Goal: Information Seeking & Learning: Compare options

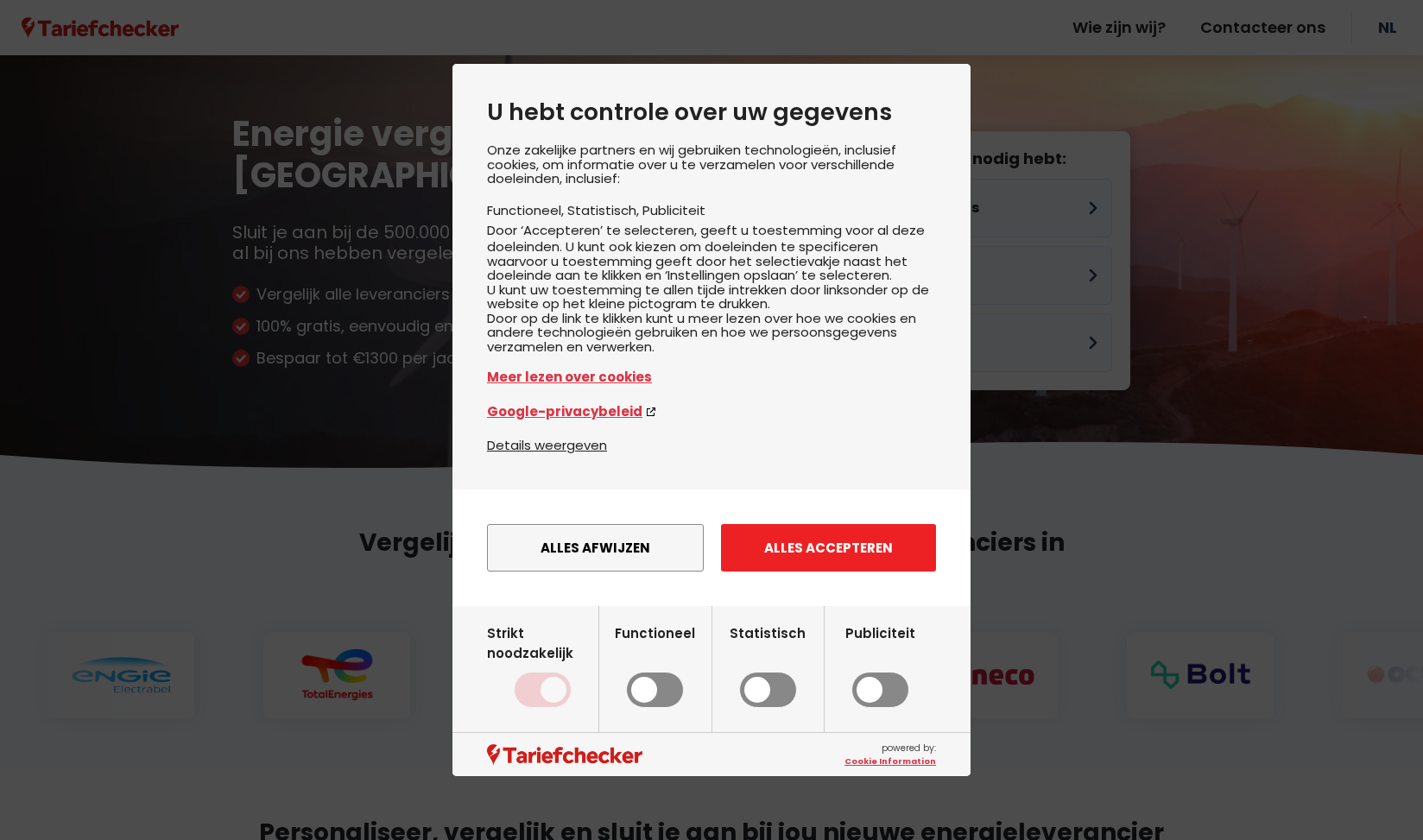
click at [802, 560] on button "Alles accepteren" at bounding box center [829, 548] width 215 height 48
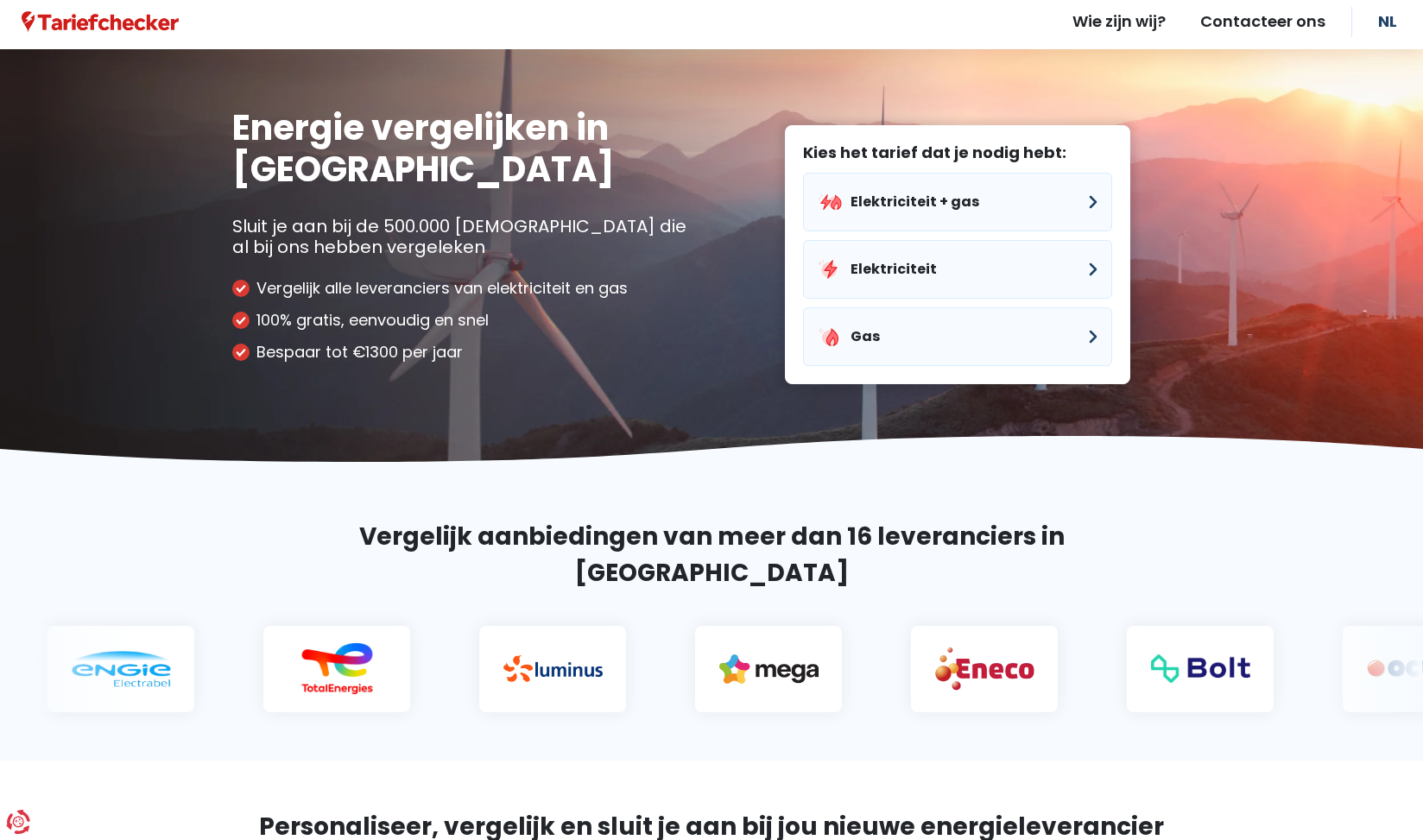
scroll to position [23, 0]
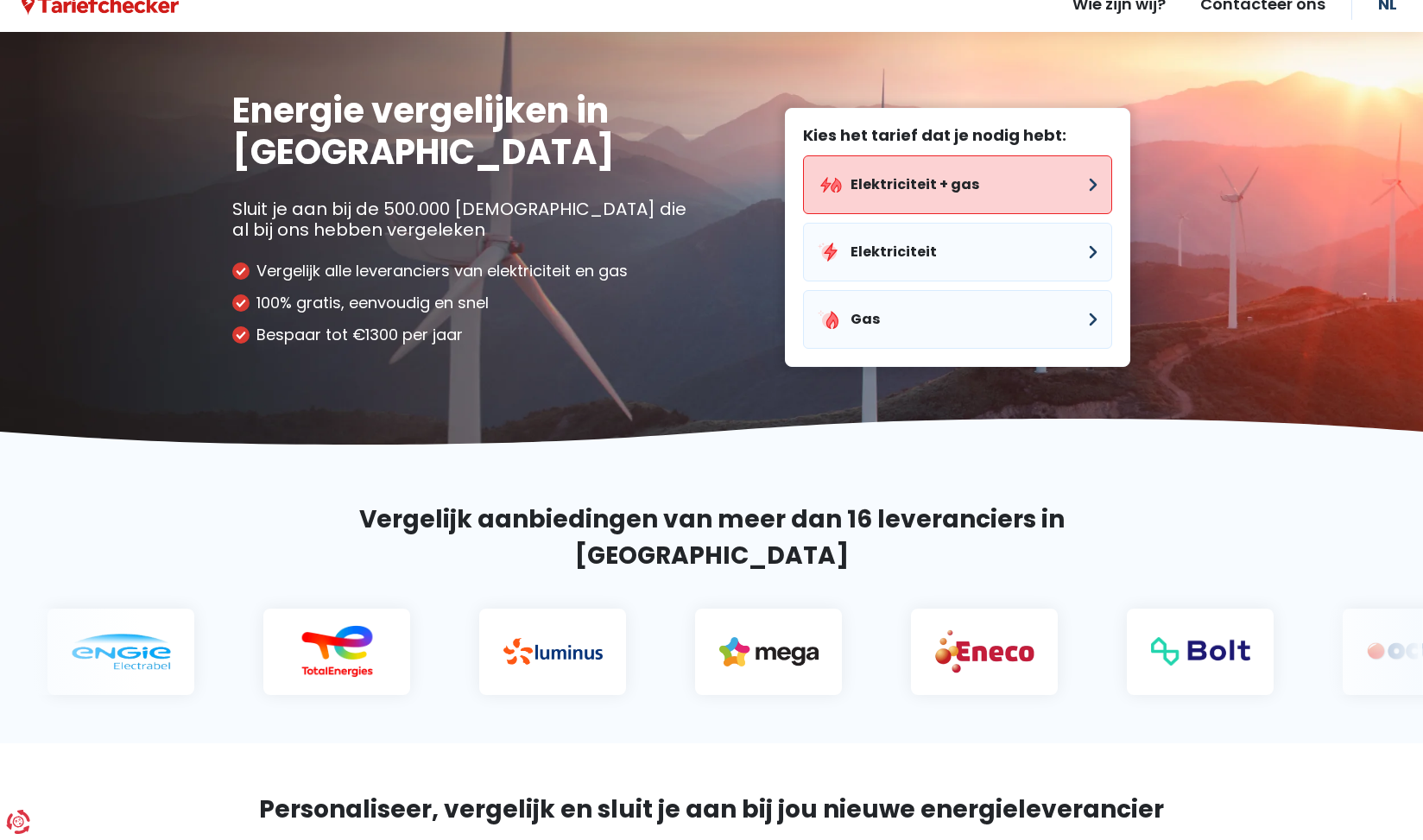
click at [925, 186] on button "Elektriciteit + gas" at bounding box center [957, 185] width 309 height 59
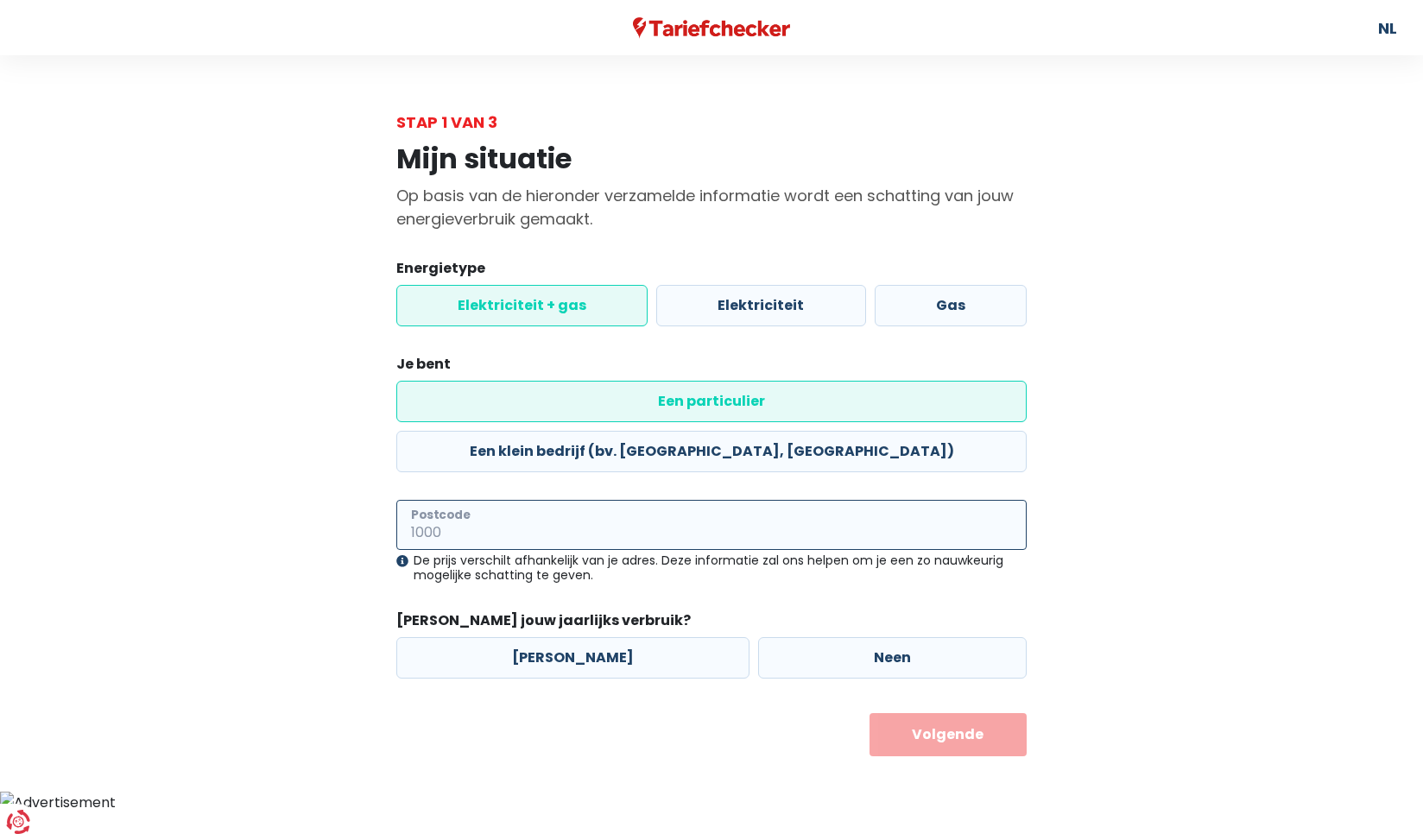
click at [504, 500] on input "Postcode" at bounding box center [712, 525] width 630 height 50
type input "84"
type input "8400"
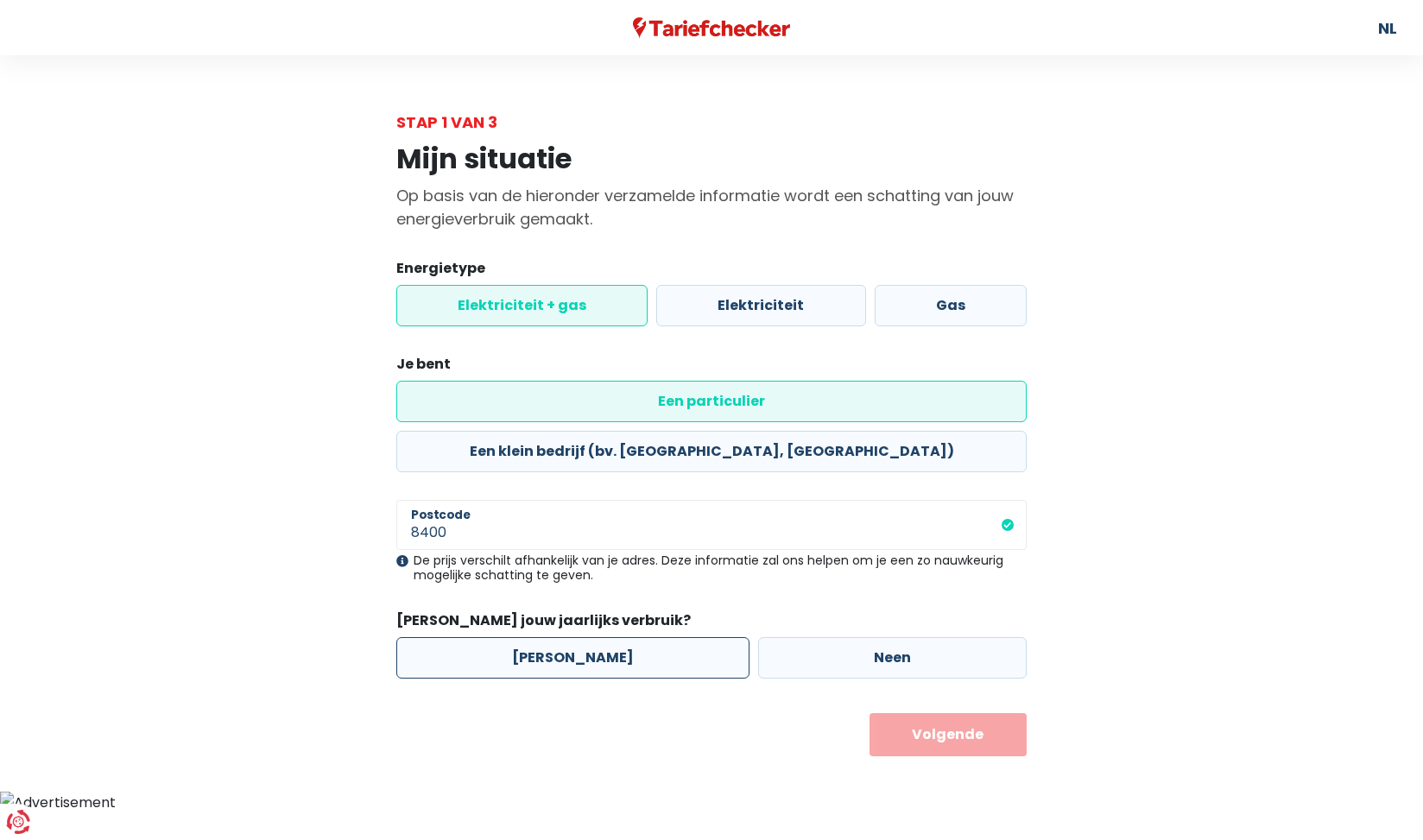
click at [544, 637] on label "[PERSON_NAME]" at bounding box center [573, 658] width 353 height 42
click at [544, 637] on input "[PERSON_NAME]" at bounding box center [573, 658] width 353 height 42
radio input "true"
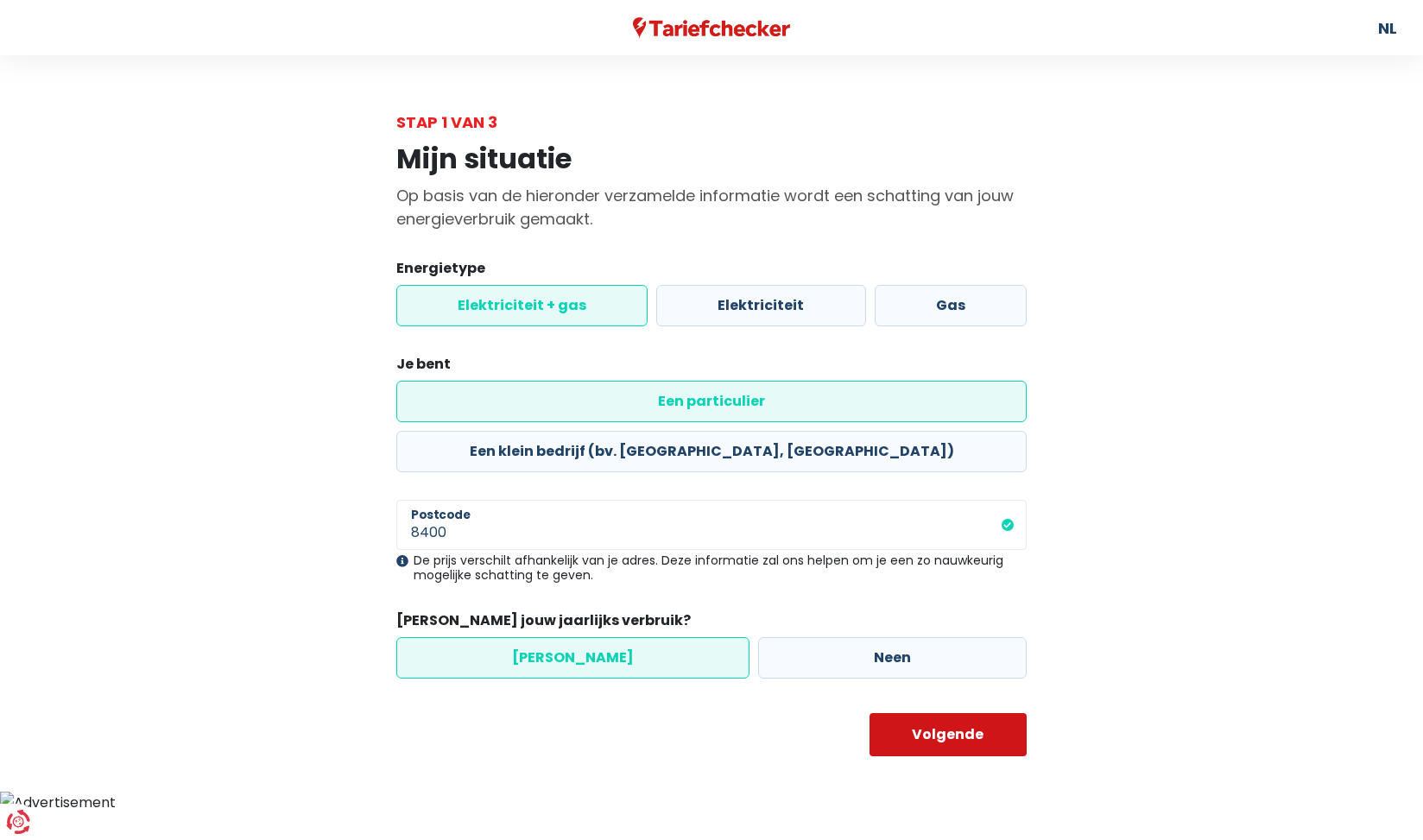
click at [941, 713] on button "Volgende" at bounding box center [948, 735] width 158 height 43
select select
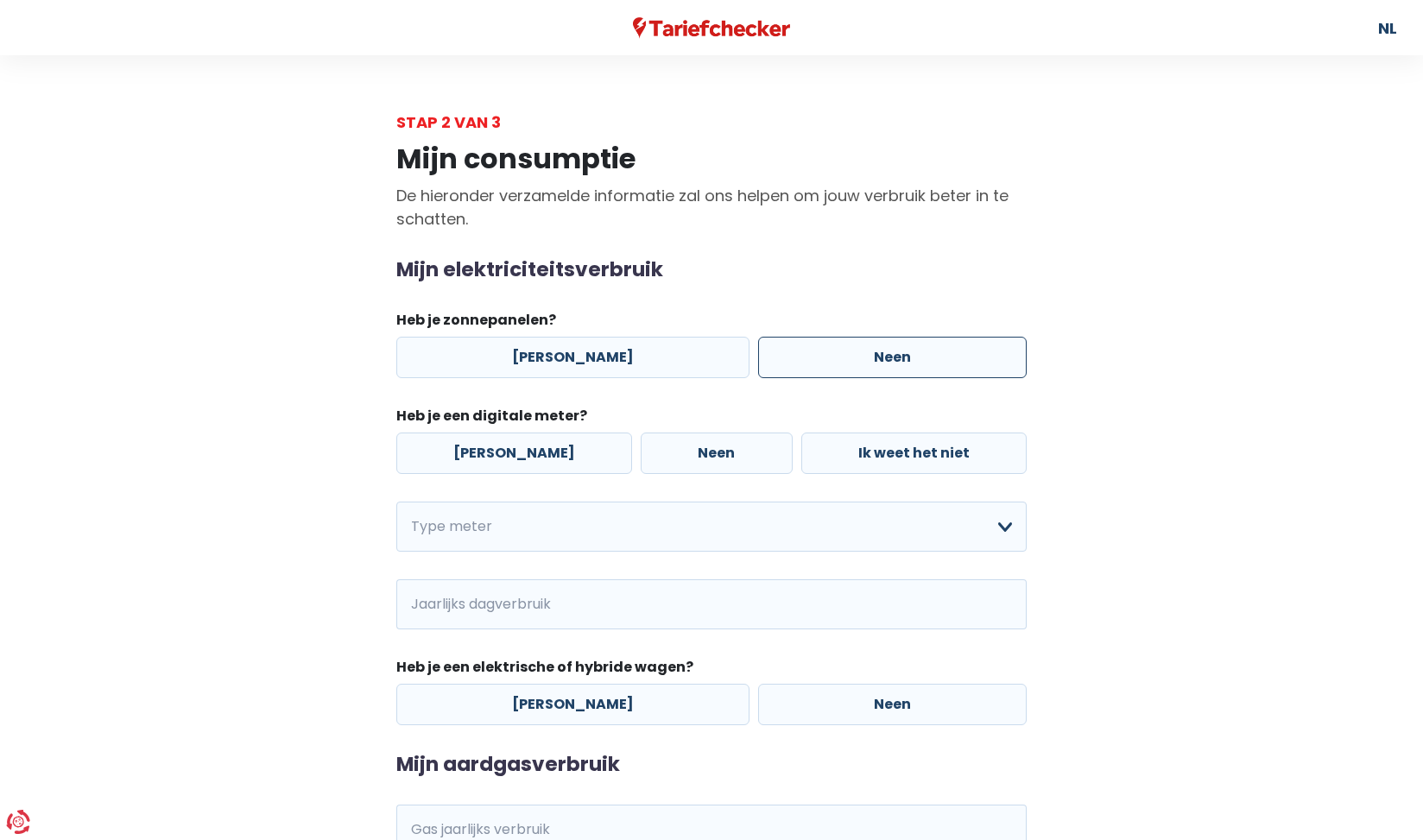
click at [842, 347] on label "Neen" at bounding box center [892, 358] width 268 height 42
click at [842, 347] on input "Neen" at bounding box center [892, 358] width 268 height 42
radio input "true"
click at [513, 455] on label "[PERSON_NAME]" at bounding box center [515, 453] width 236 height 42
click at [513, 455] on input "[PERSON_NAME]" at bounding box center [515, 453] width 236 height 42
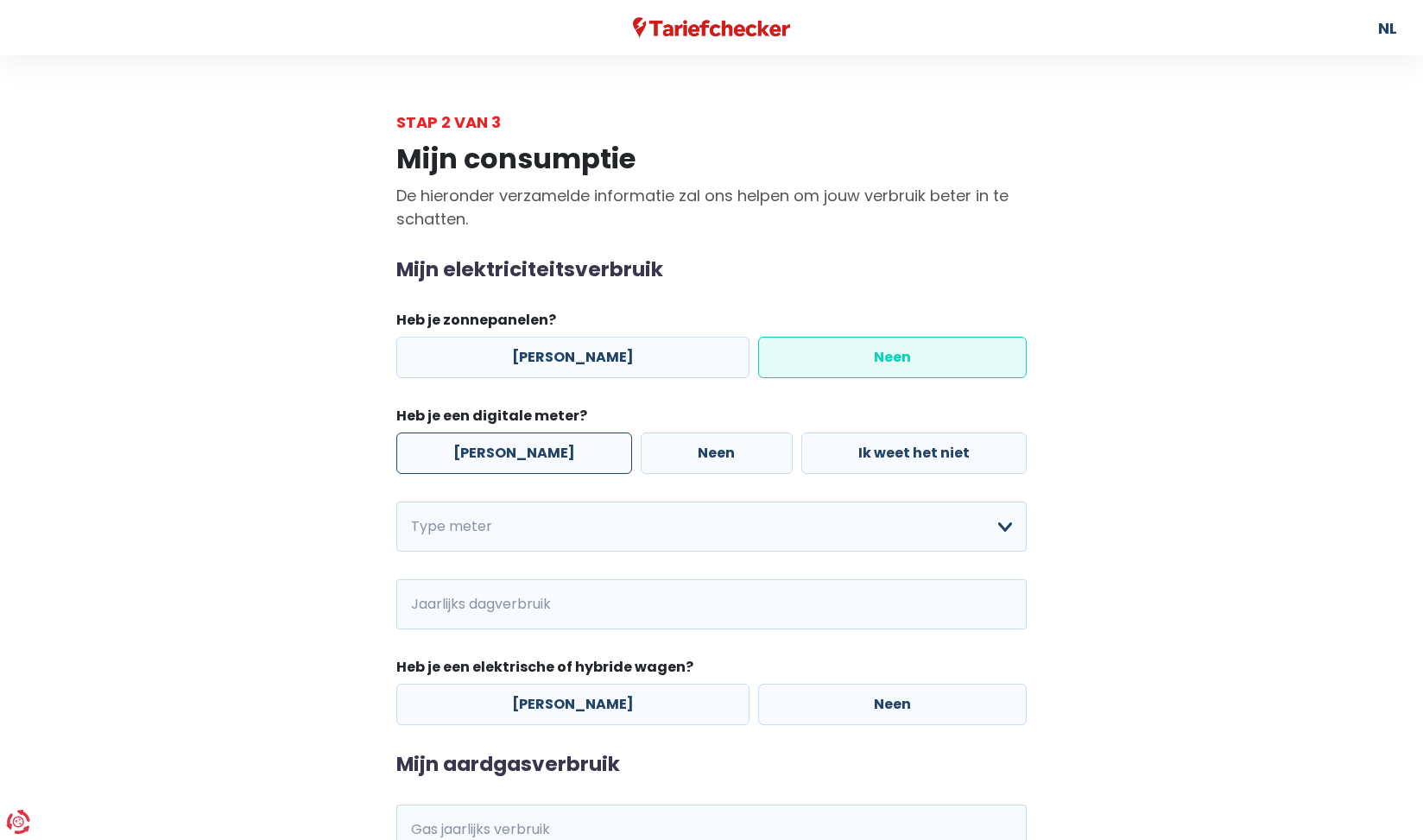
radio input "true"
select select "day_night_bi_hourly"
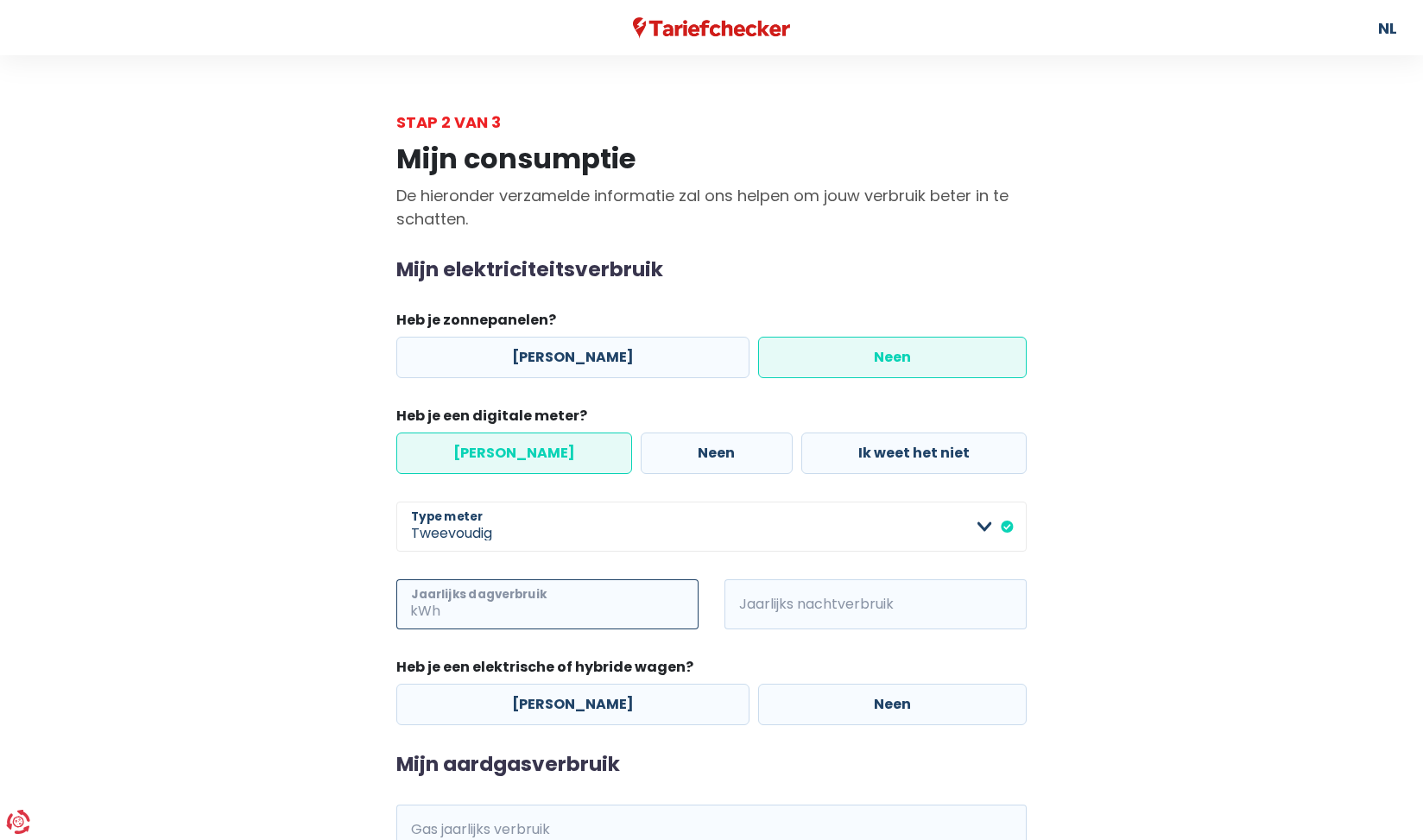
click at [484, 586] on input "Jaarlijks dagverbruik" at bounding box center [571, 605] width 255 height 50
type input "1400"
click at [864, 615] on input "Jaarlijks nachtverbruik" at bounding box center [899, 605] width 255 height 50
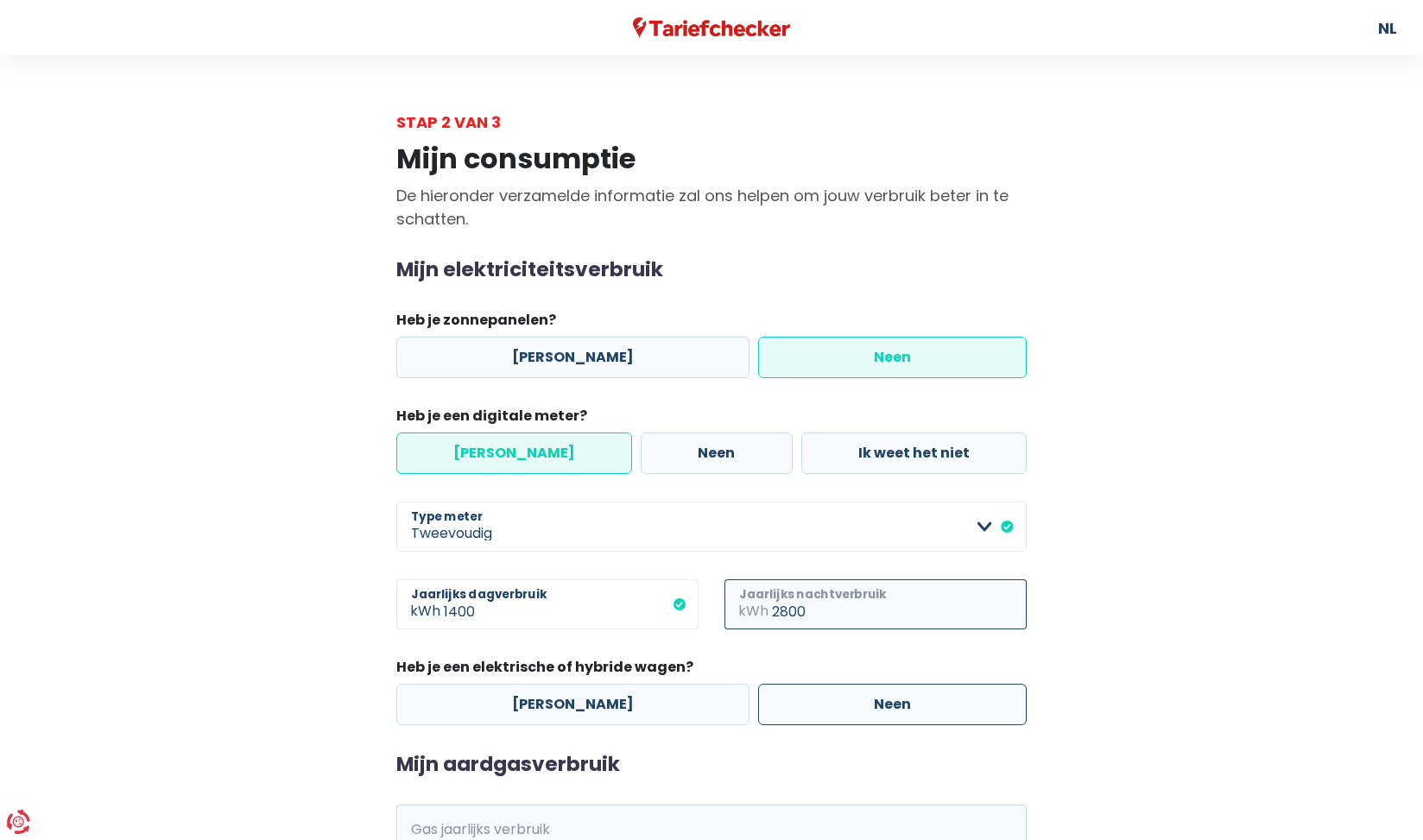
type input "2800"
click at [887, 705] on label "Neen" at bounding box center [892, 705] width 268 height 42
click at [887, 705] on input "Neen" at bounding box center [892, 705] width 268 height 42
radio input "true"
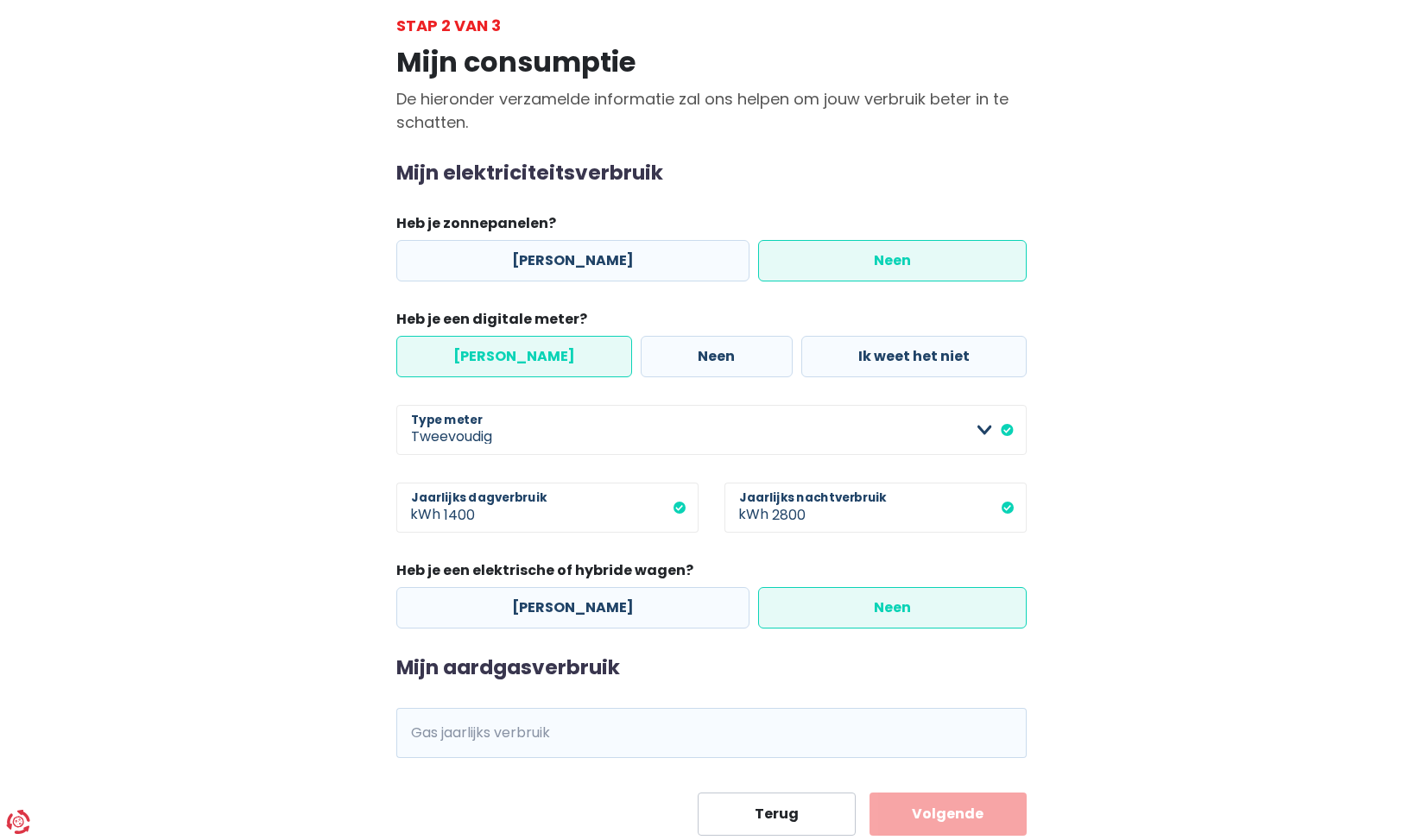
scroll to position [140, 0]
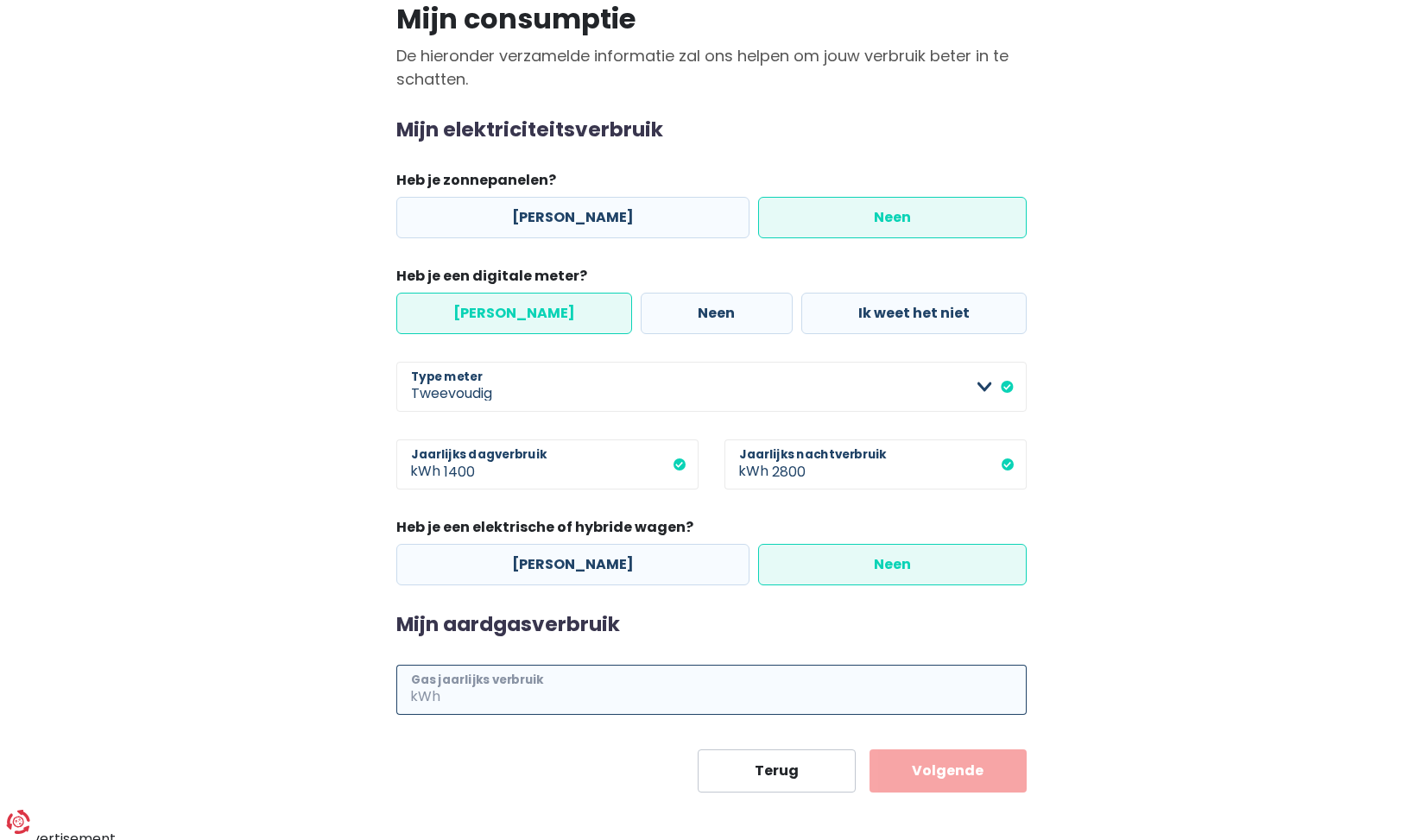
click at [535, 690] on input "Gas jaarlijks verbruik" at bounding box center [735, 690] width 583 height 50
type input "9000"
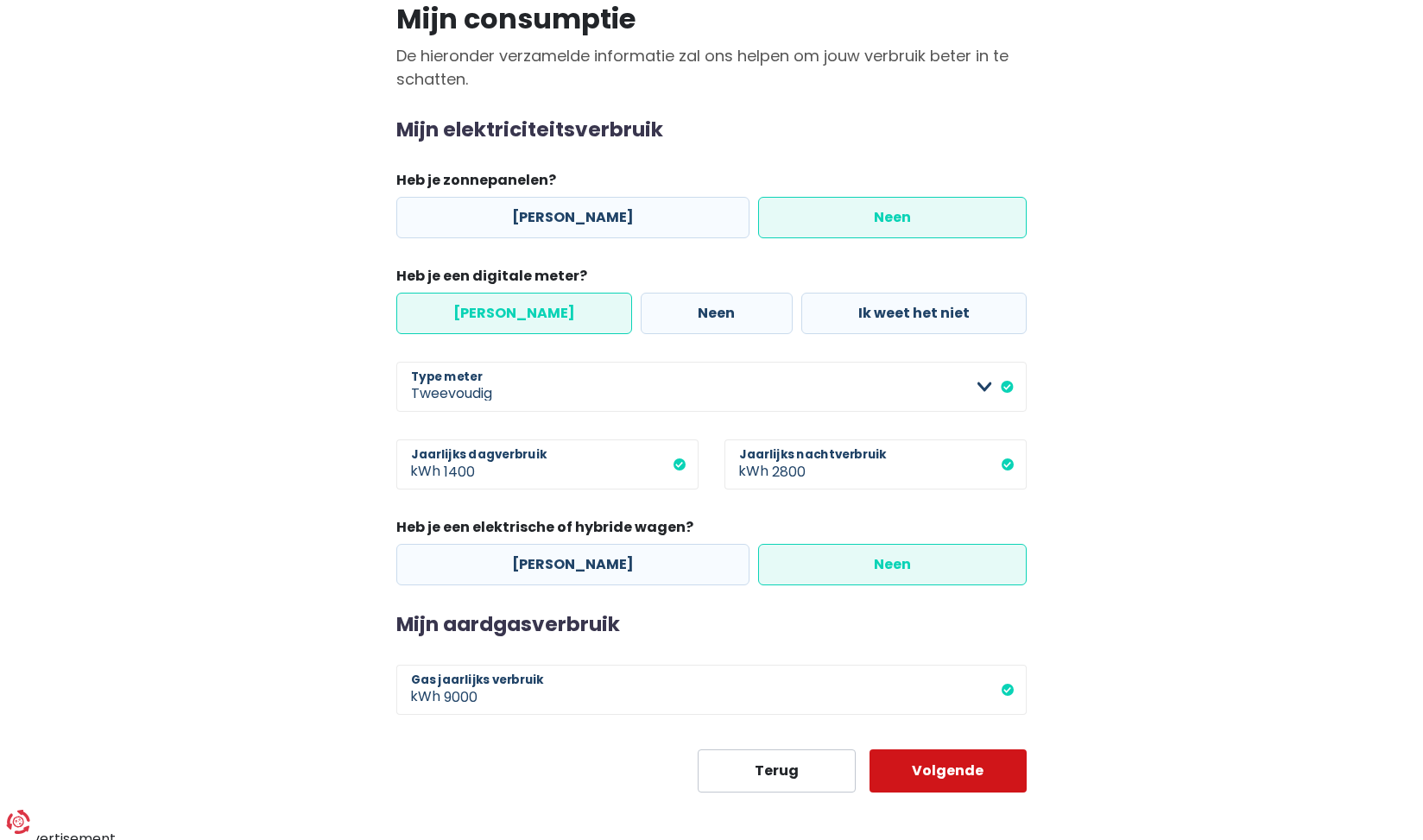
click at [936, 776] on button "Volgende" at bounding box center [948, 771] width 158 height 43
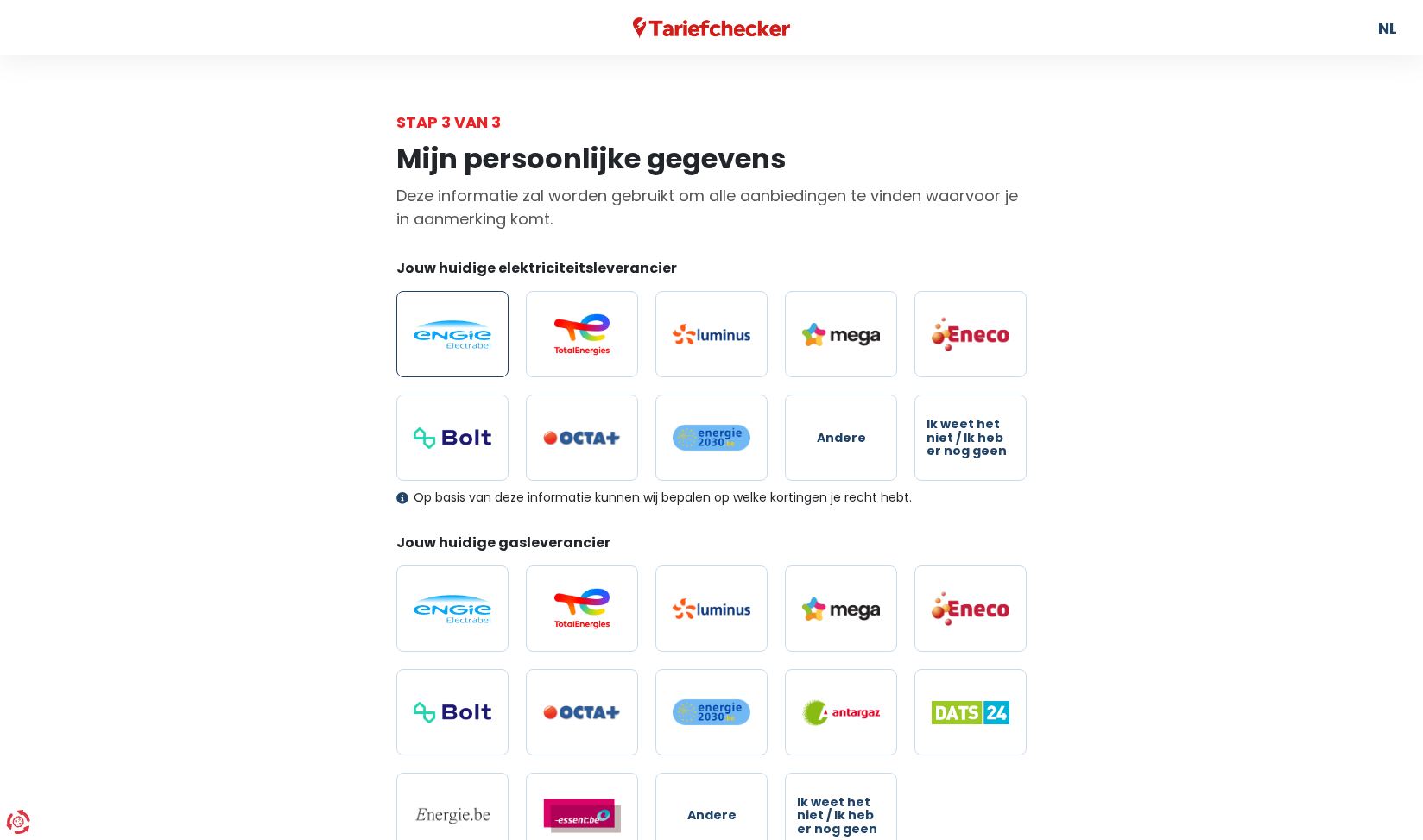
click at [399, 330] on label at bounding box center [452, 333] width 112 height 86
click at [399, 330] on input "radio" at bounding box center [452, 333] width 112 height 86
radio input "true"
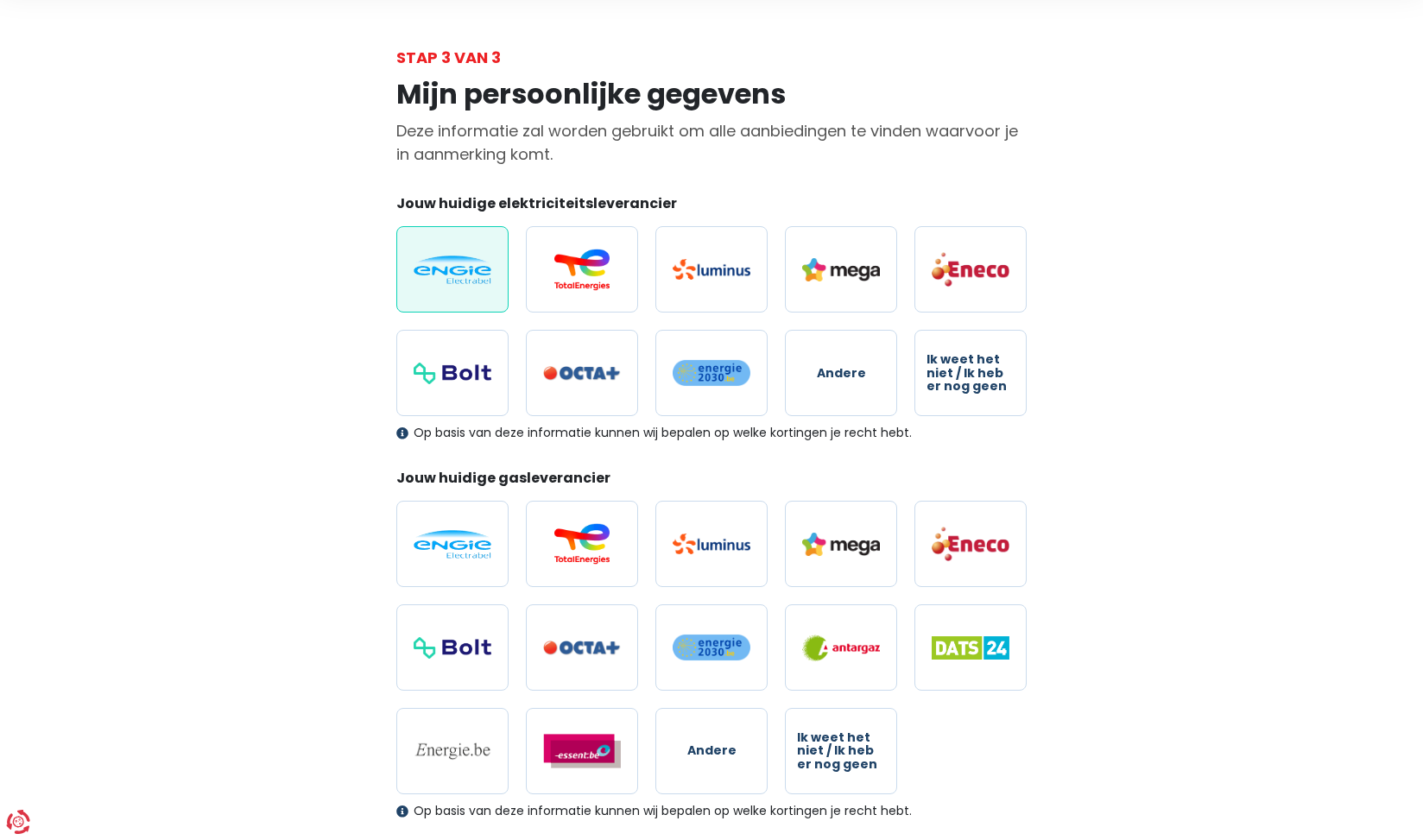
scroll to position [66, 0]
click at [449, 525] on label at bounding box center [452, 542] width 112 height 86
click at [449, 525] on input "radio" at bounding box center [452, 542] width 112 height 86
radio input "true"
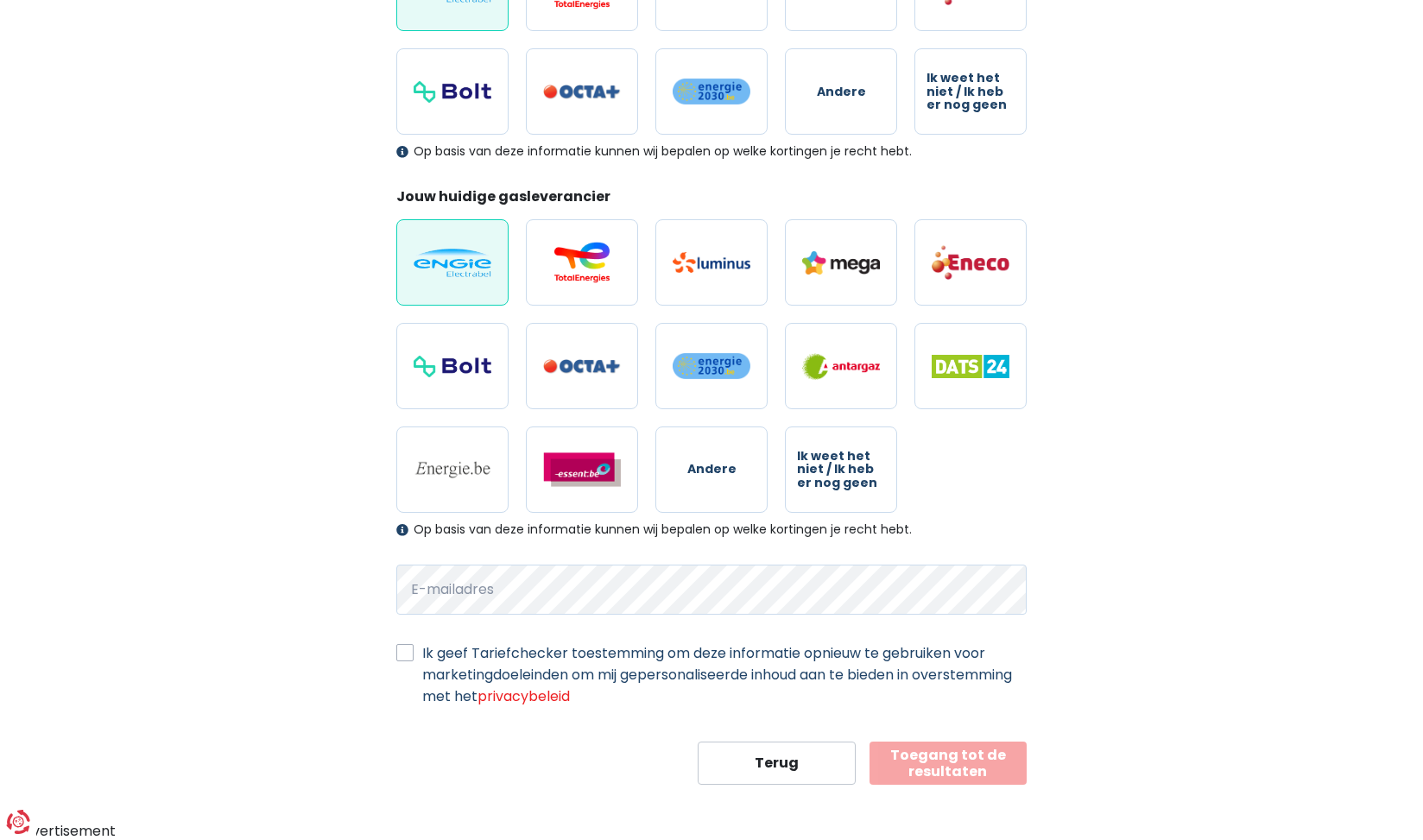
scroll to position [345, 0]
click at [423, 648] on label "Ik geef Tariefchecker toestemming om deze informatie opnieuw te gebruiken voor …" at bounding box center [725, 675] width 604 height 65
click at [404, 648] on input "Ik geef Tariefchecker toestemming om deze informatie opnieuw te gebruiken voor …" at bounding box center [405, 652] width 17 height 17
checkbox input "true"
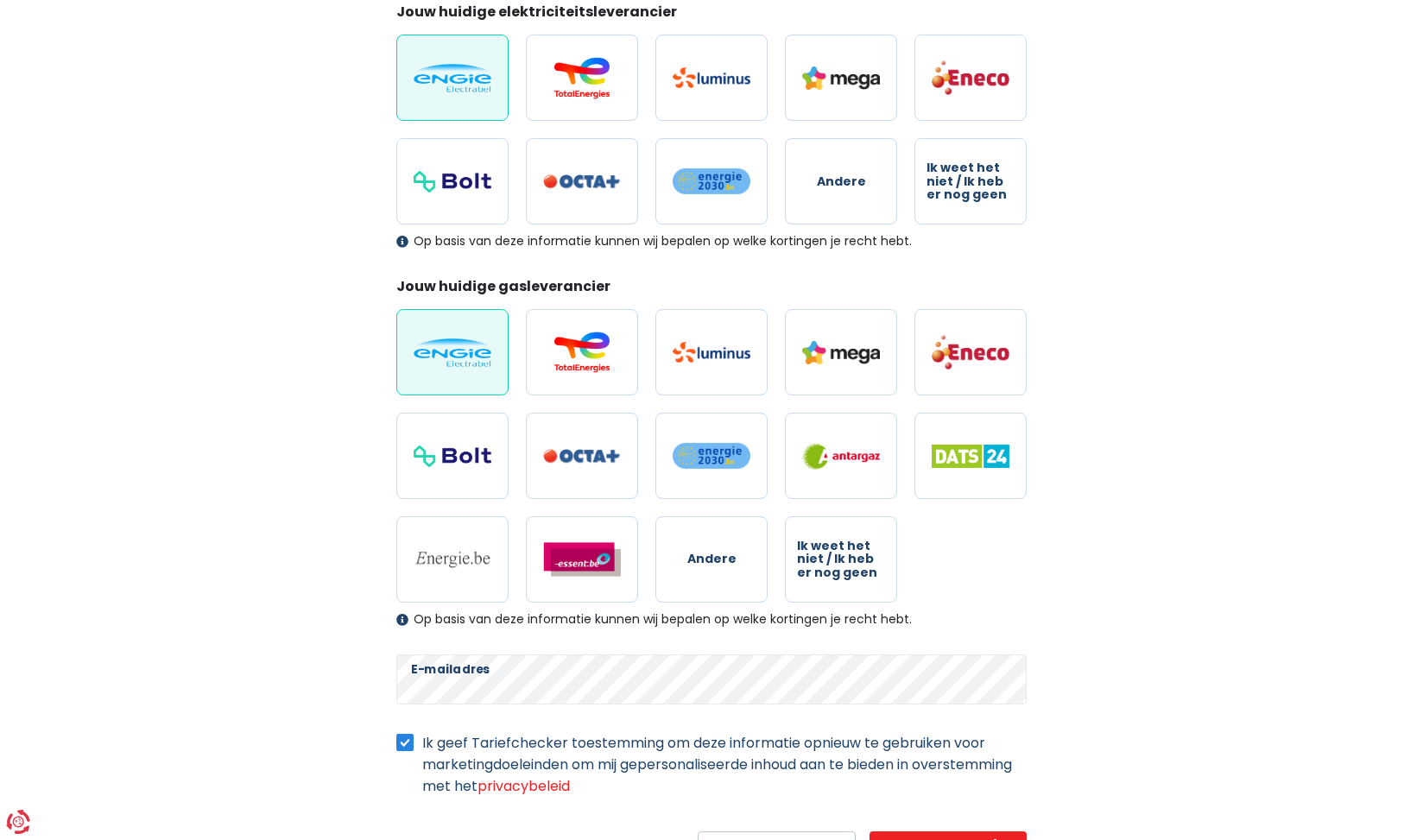
scroll to position [299, 0]
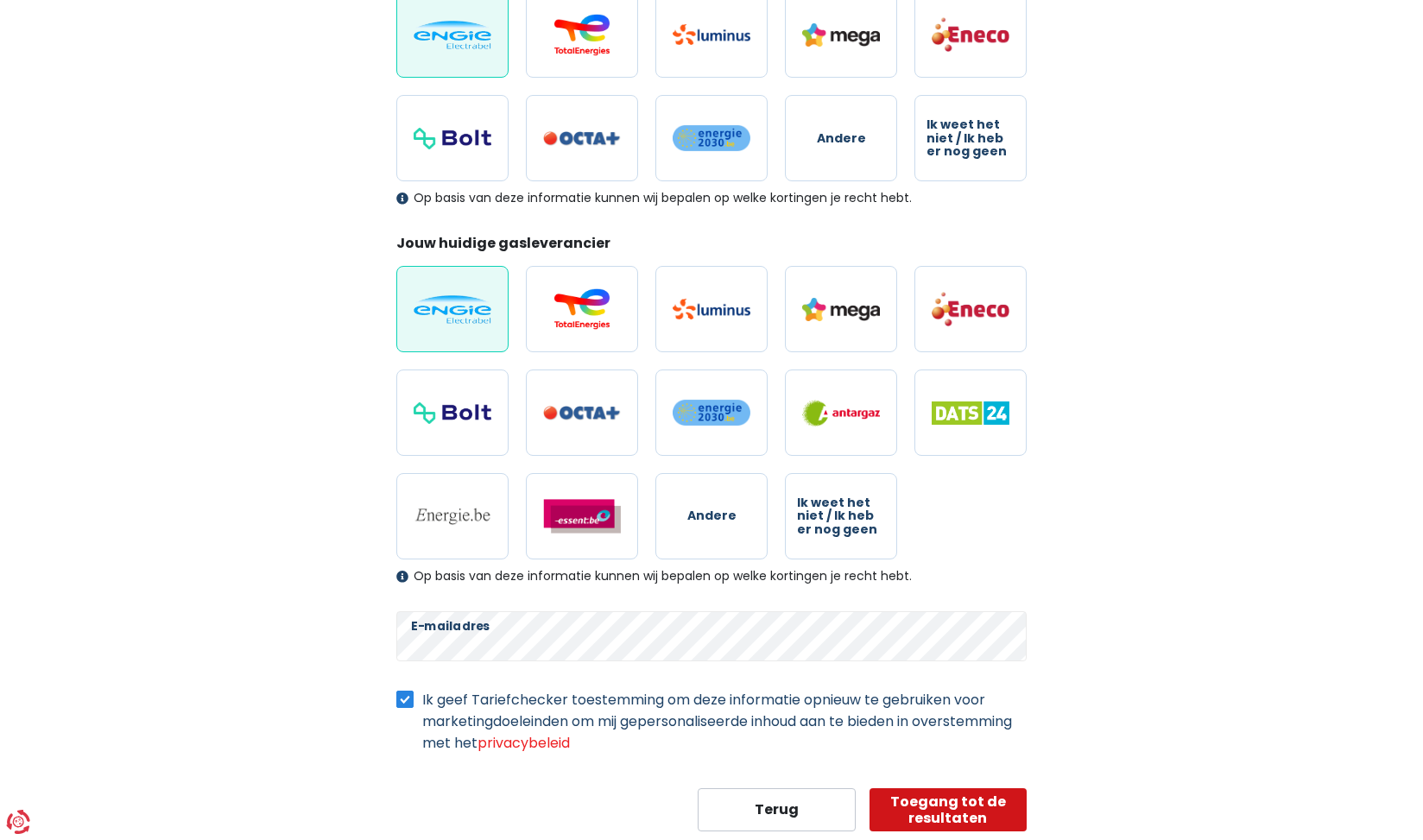
click at [943, 795] on button "Toegang tot de resultaten" at bounding box center [948, 810] width 158 height 43
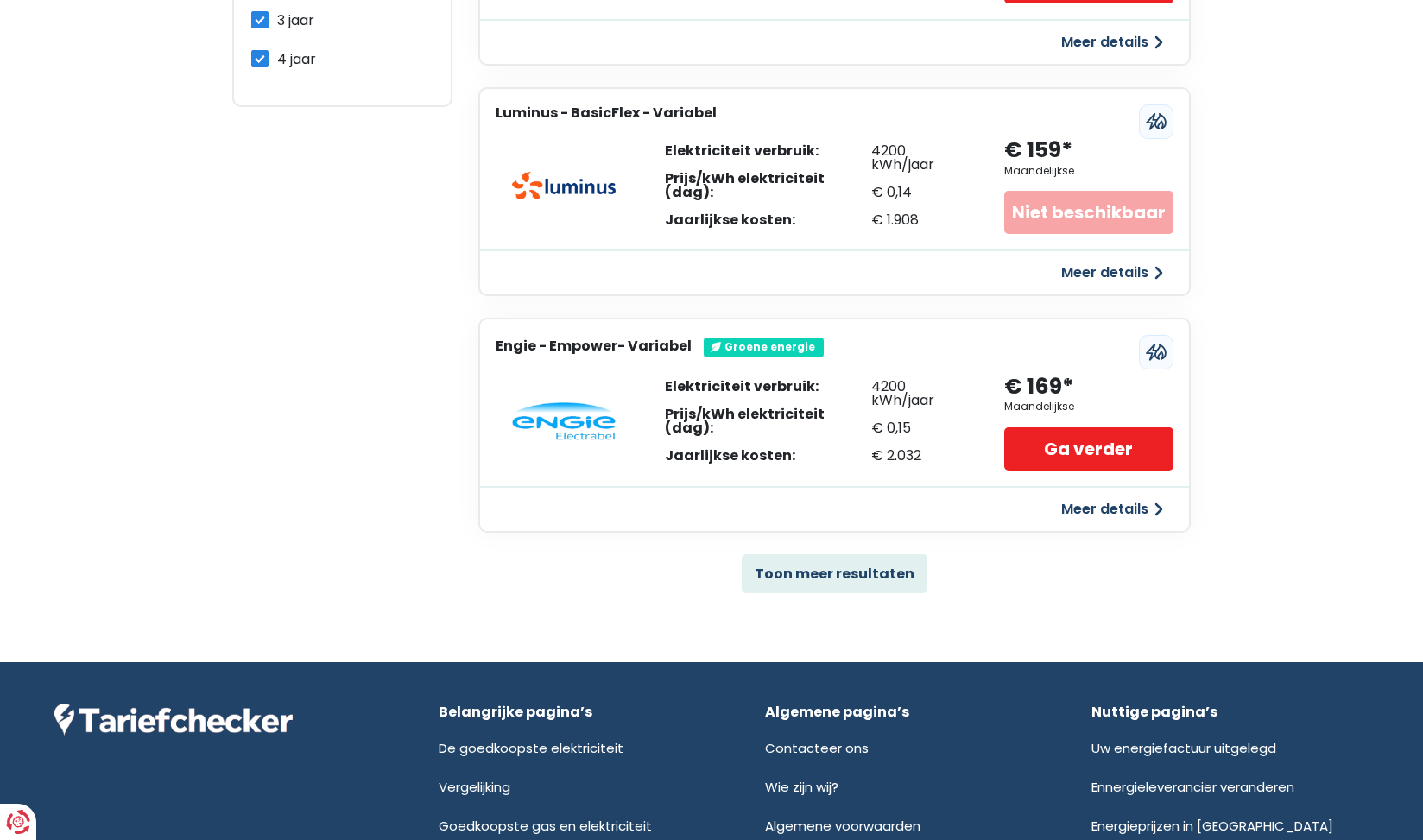
scroll to position [999, 0]
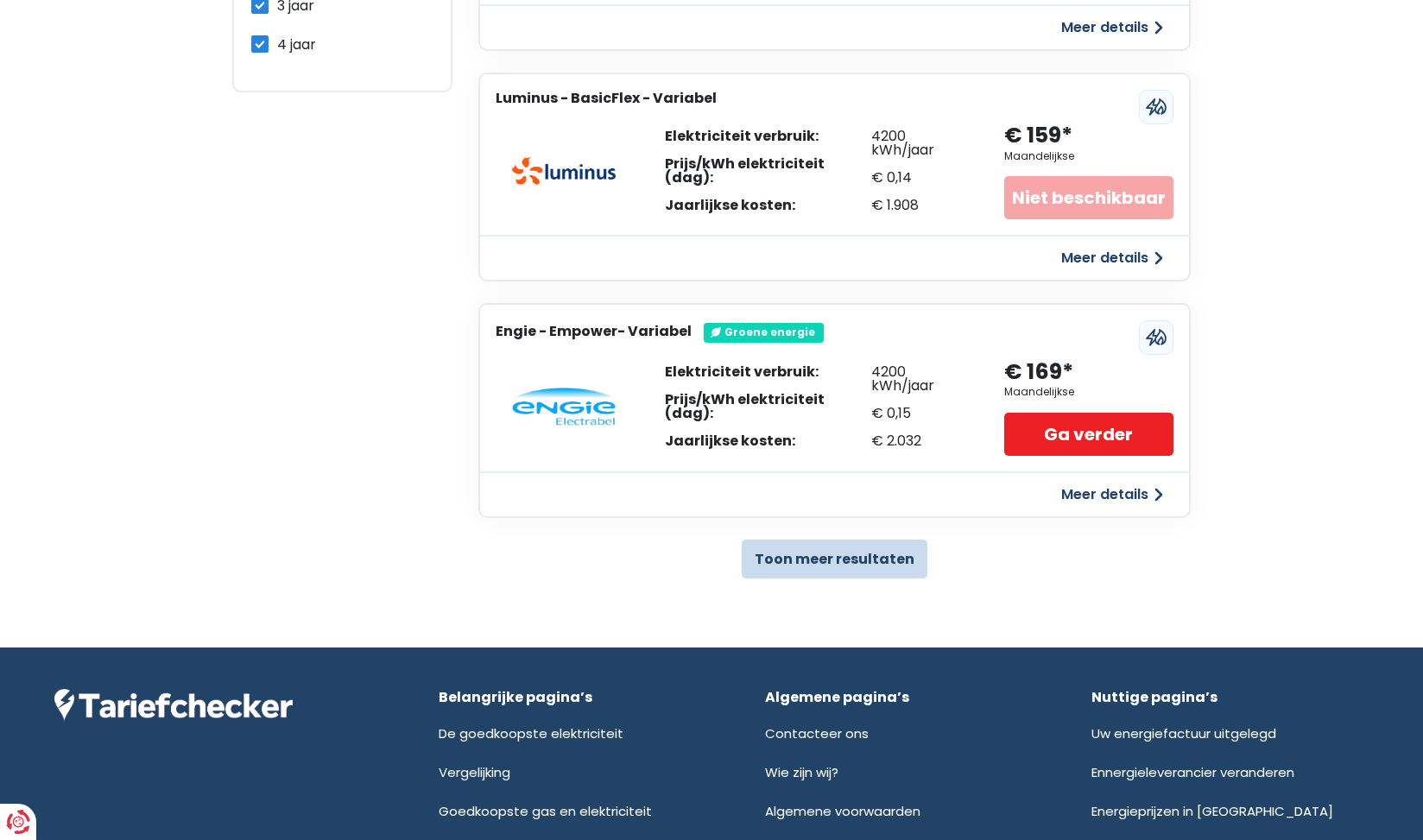
click at [856, 551] on button "Toon meer resultaten" at bounding box center [835, 559] width 186 height 39
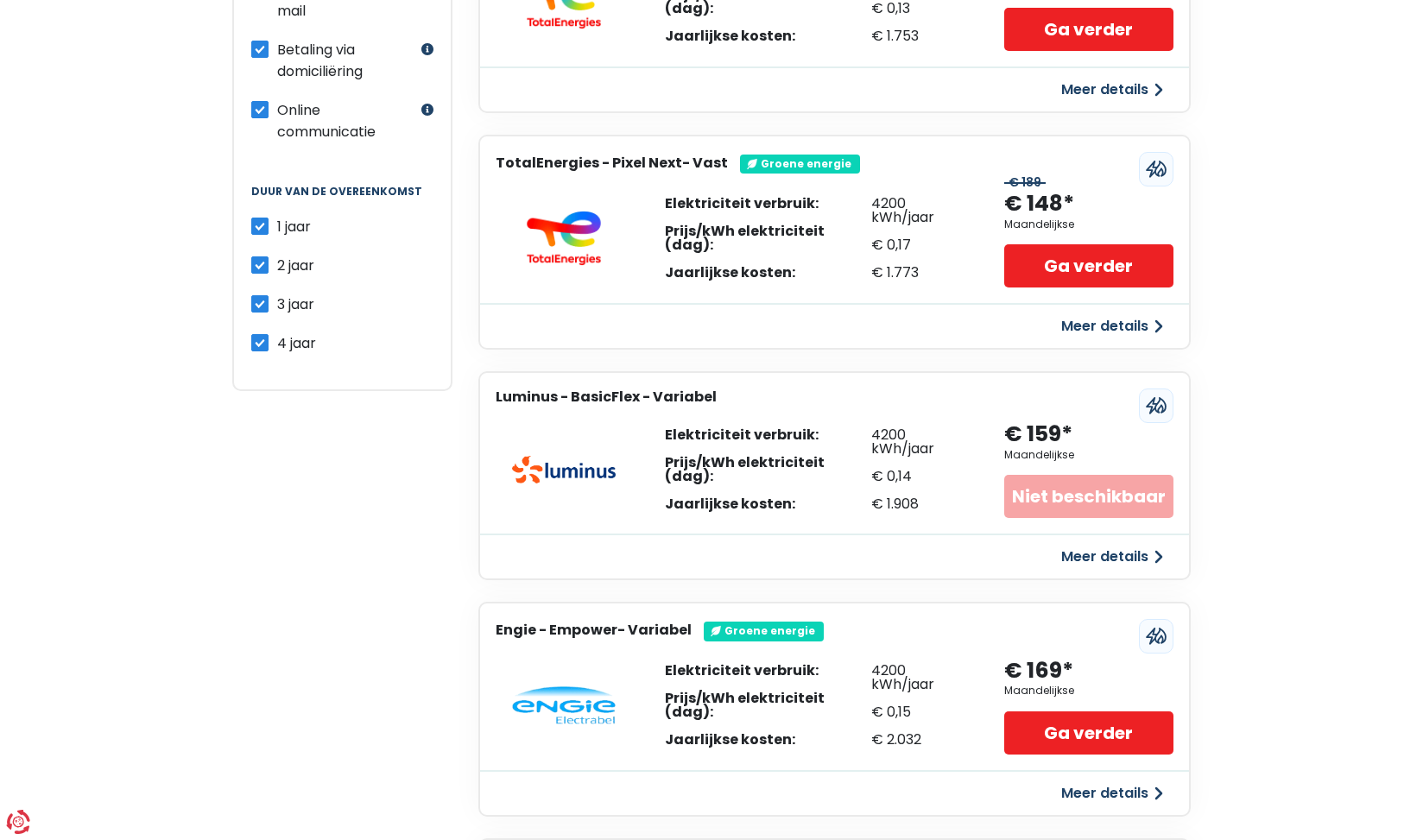
scroll to position [547, 0]
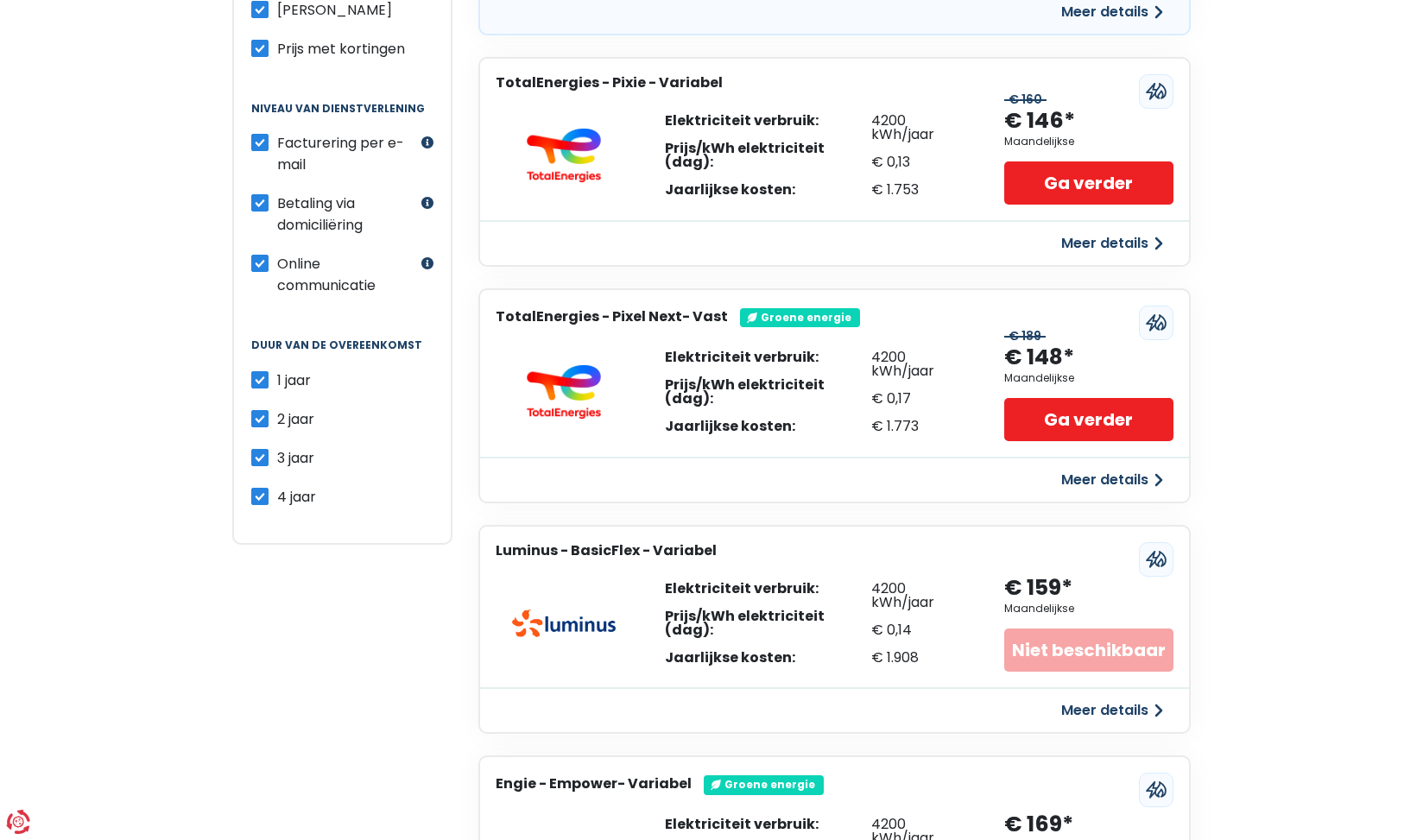
click at [277, 418] on label "2 jaar" at bounding box center [295, 419] width 37 height 22
click at [259, 418] on input "2 jaar" at bounding box center [260, 417] width 17 height 17
checkbox input "false"
click at [277, 463] on label "3 jaar" at bounding box center [295, 457] width 37 height 22
click at [259, 463] on input "3 jaar" at bounding box center [260, 456] width 17 height 17
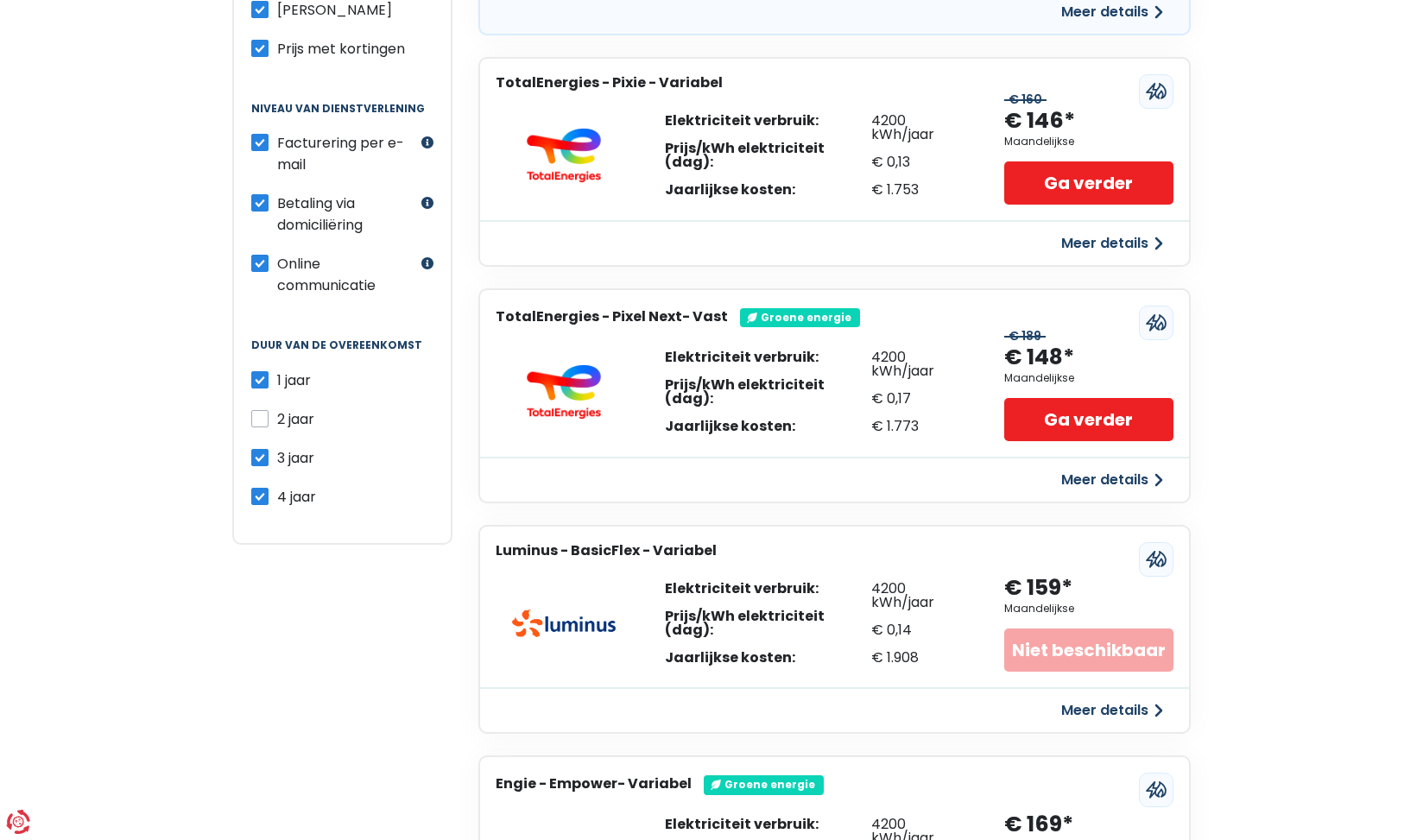
checkbox input "false"
click at [277, 493] on label "4 jaar" at bounding box center [296, 496] width 39 height 22
click at [259, 493] on input "4 jaar" at bounding box center [260, 495] width 17 height 17
checkbox input "false"
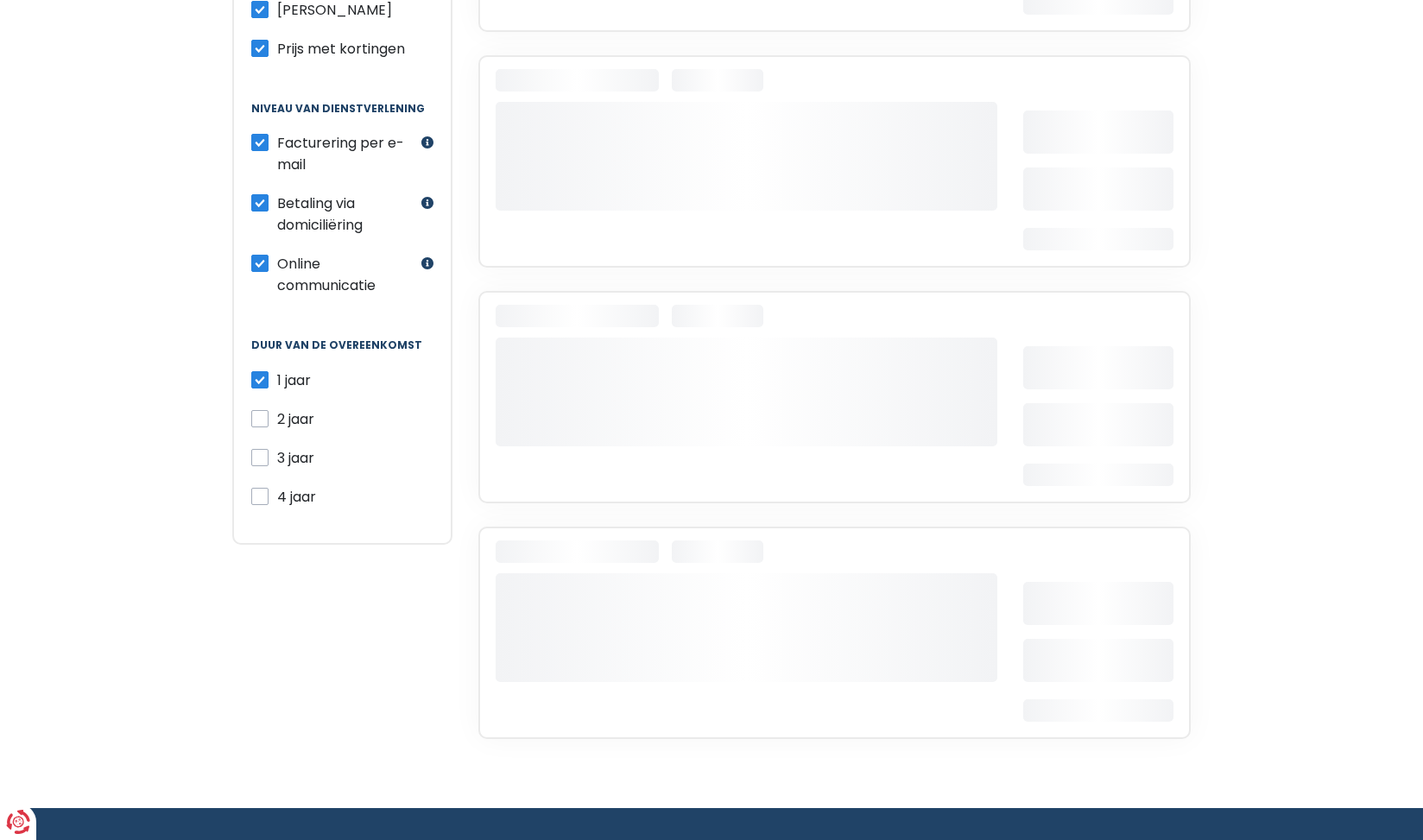
click at [277, 417] on label "2 jaar" at bounding box center [295, 419] width 37 height 22
click at [262, 417] on input "2 jaar" at bounding box center [260, 417] width 17 height 17
checkbox input "true"
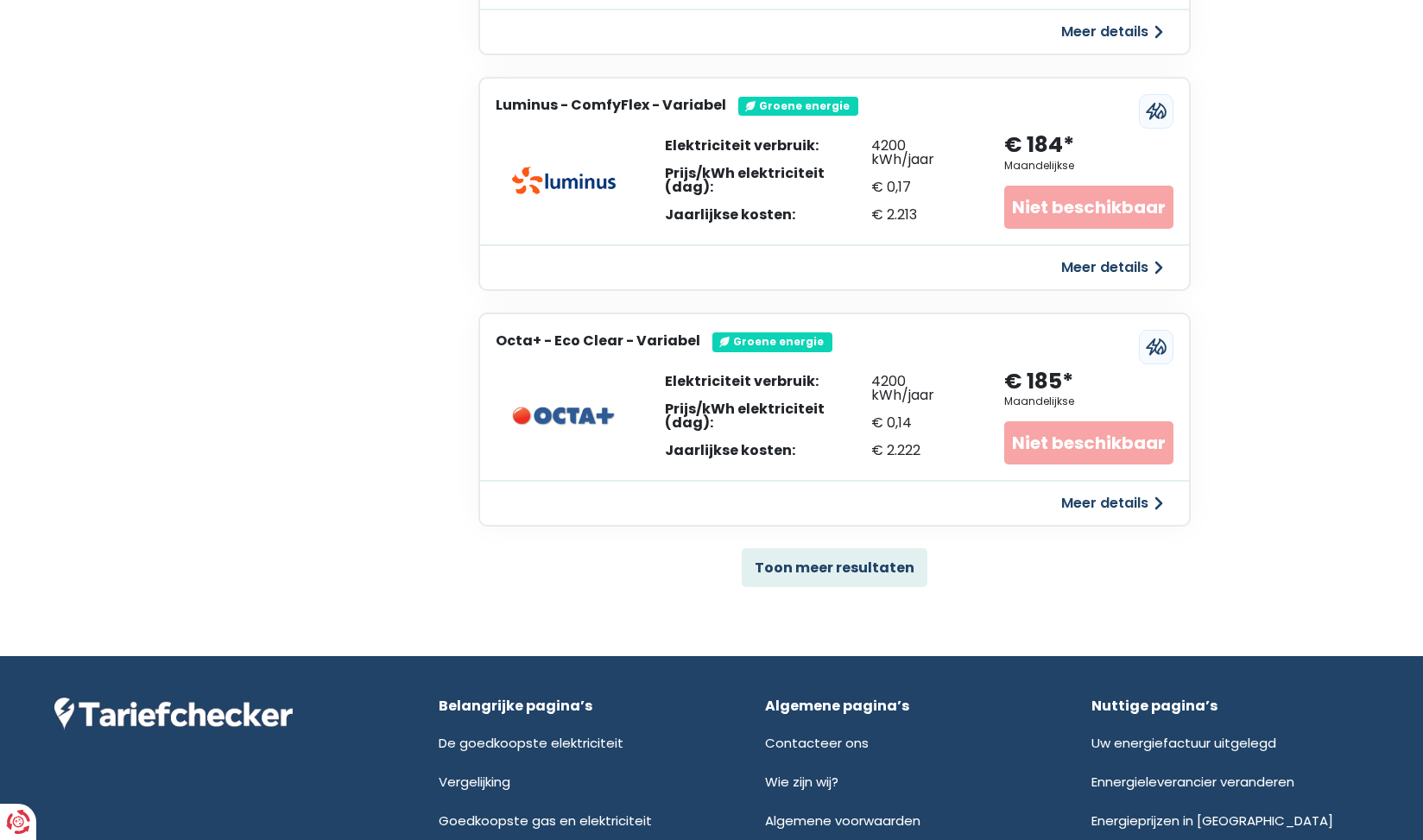
scroll to position [3364, 0]
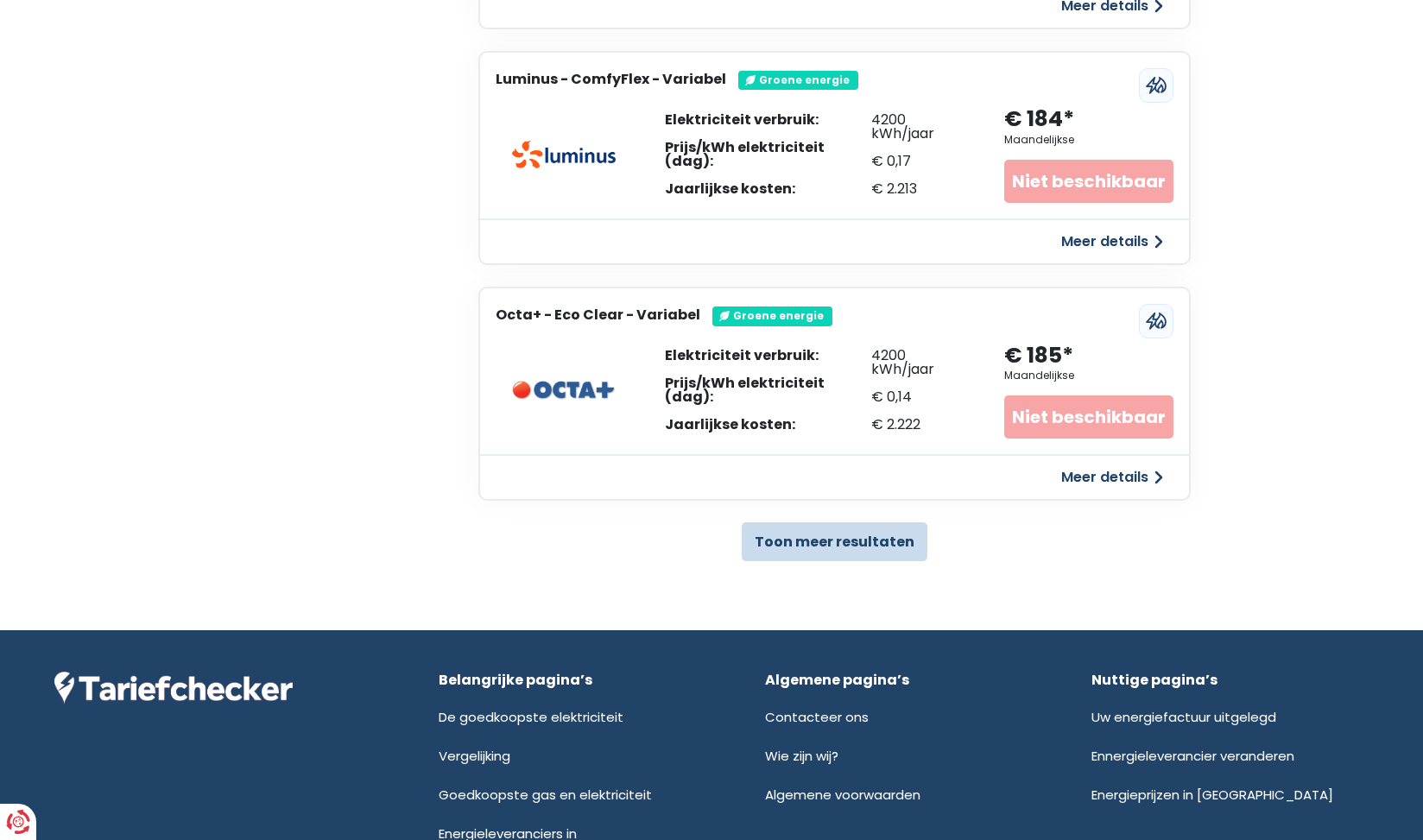
click at [836, 528] on button "Toon meer resultaten" at bounding box center [835, 541] width 186 height 39
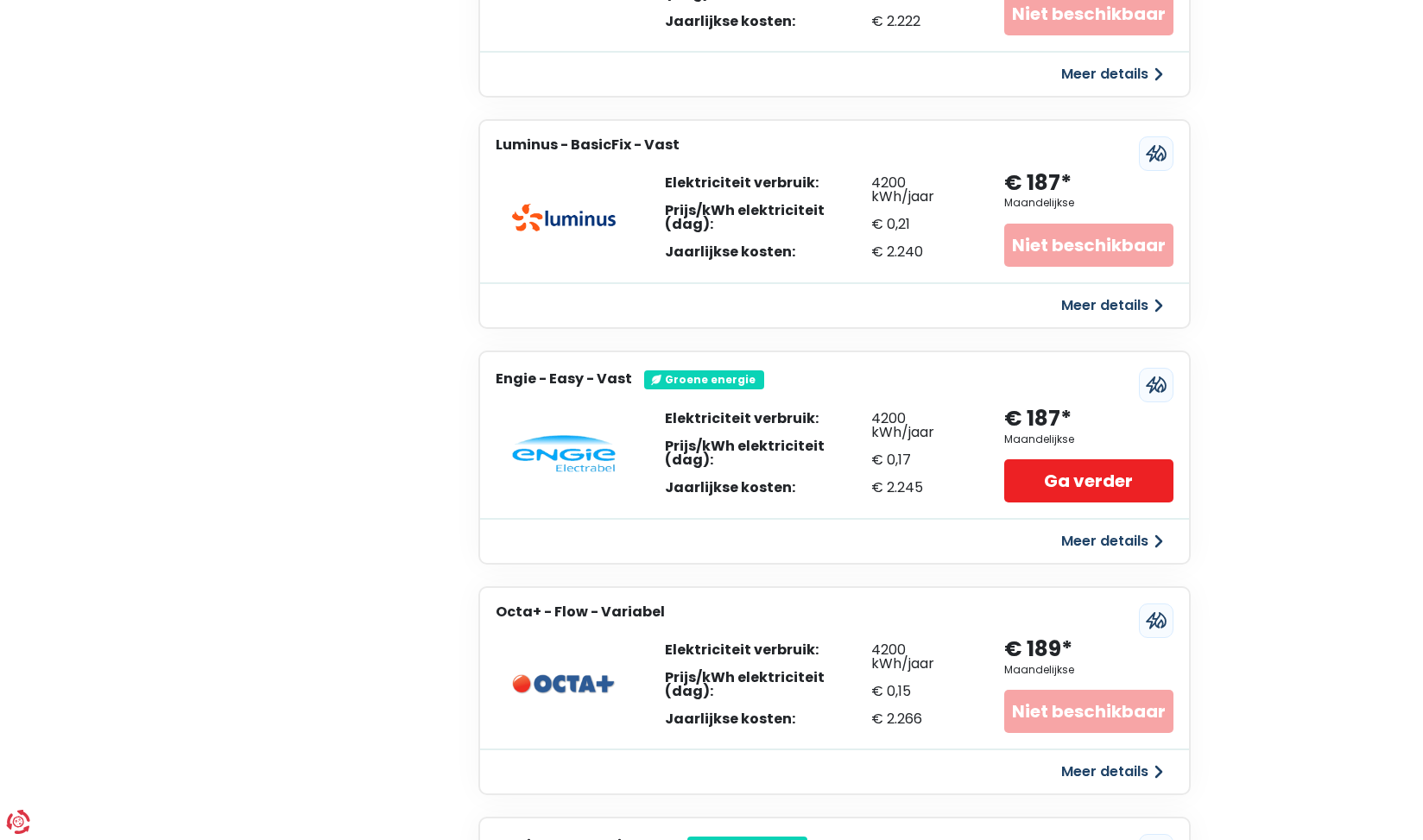
scroll to position [3774, 0]
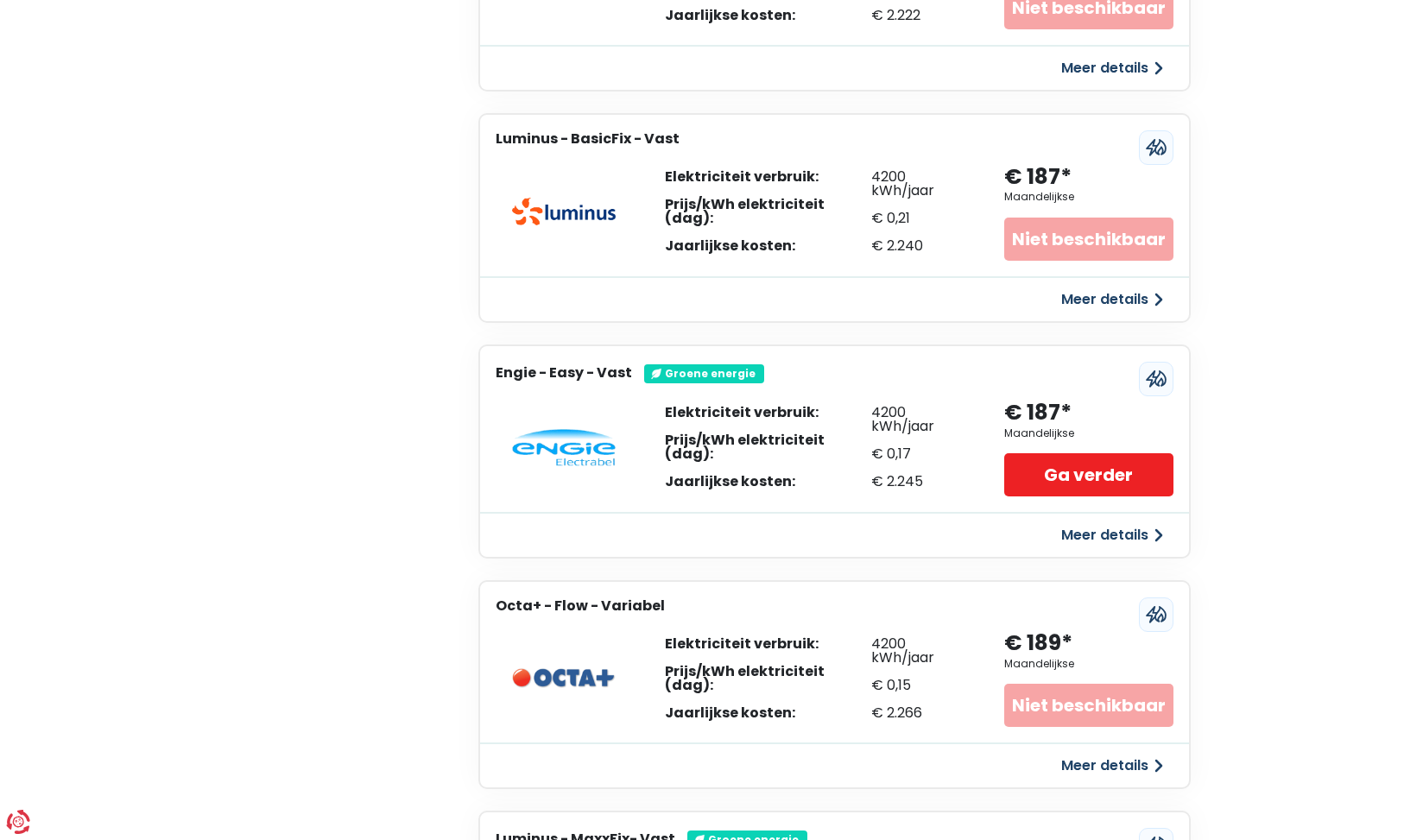
click at [1131, 520] on button "Meer details" at bounding box center [1112, 535] width 122 height 31
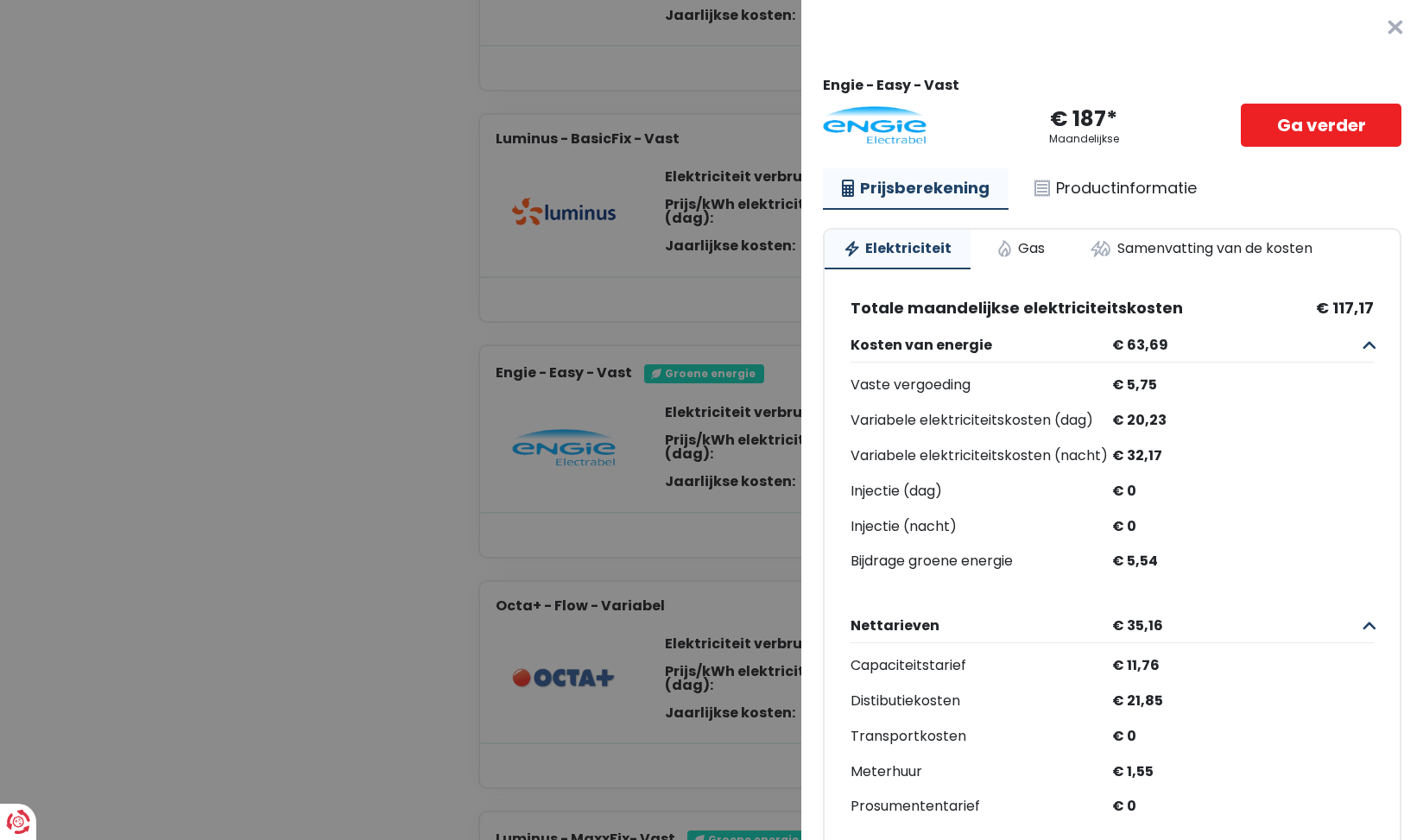
scroll to position [0, 0]
click at [1113, 194] on link "Productinformatie" at bounding box center [1115, 188] width 200 height 40
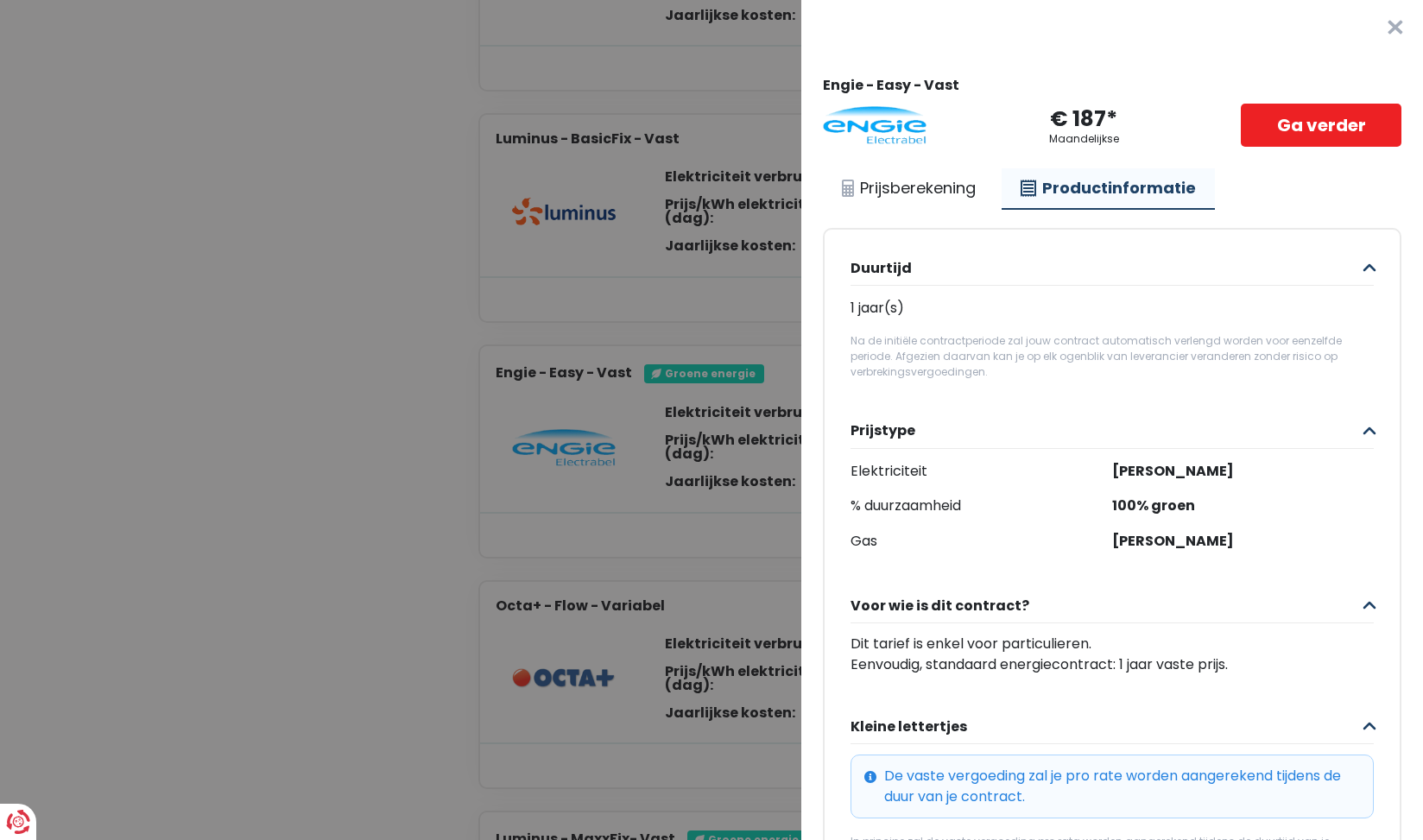
click at [1395, 23] on button "×" at bounding box center [1395, 28] width 56 height 56
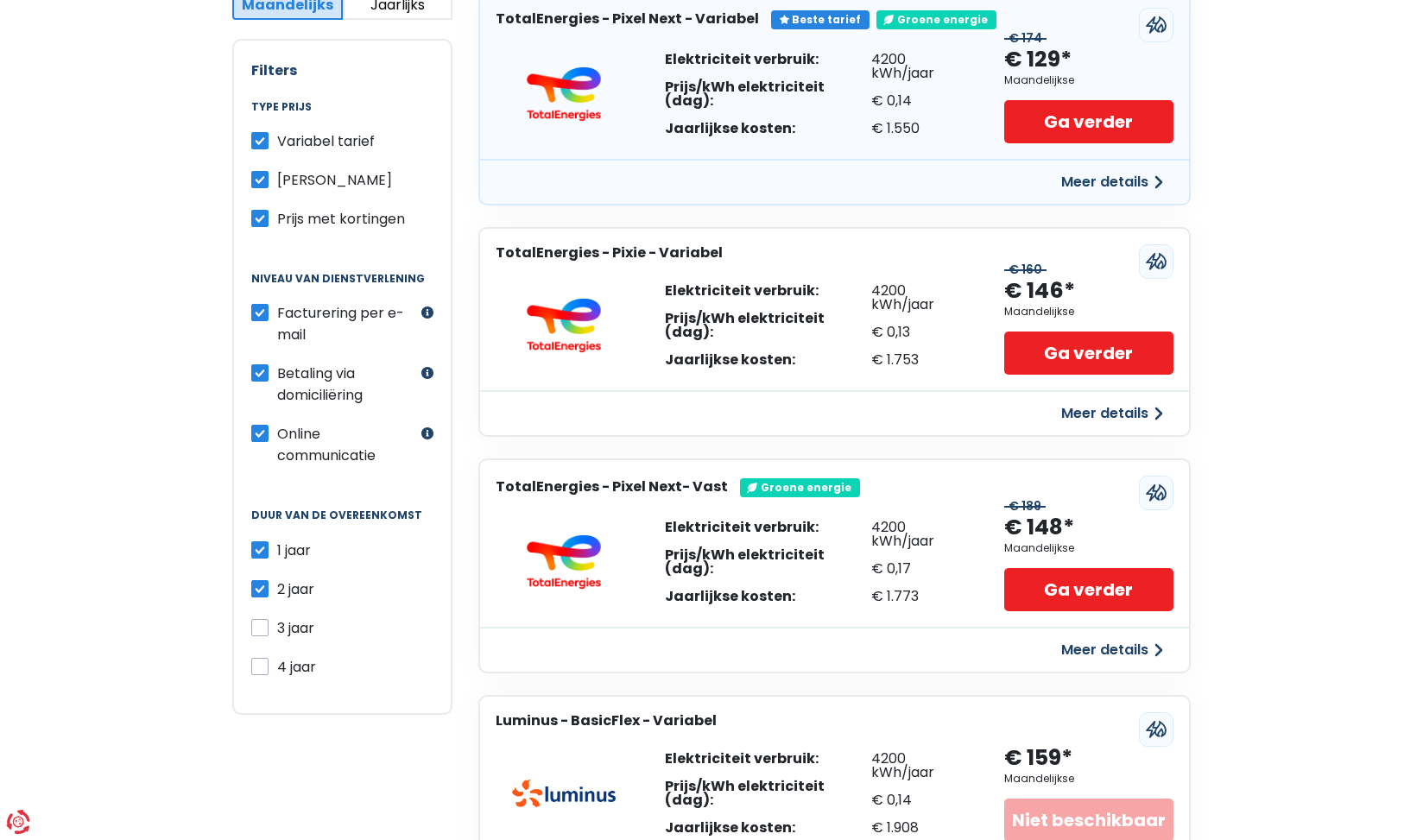
scroll to position [408, 0]
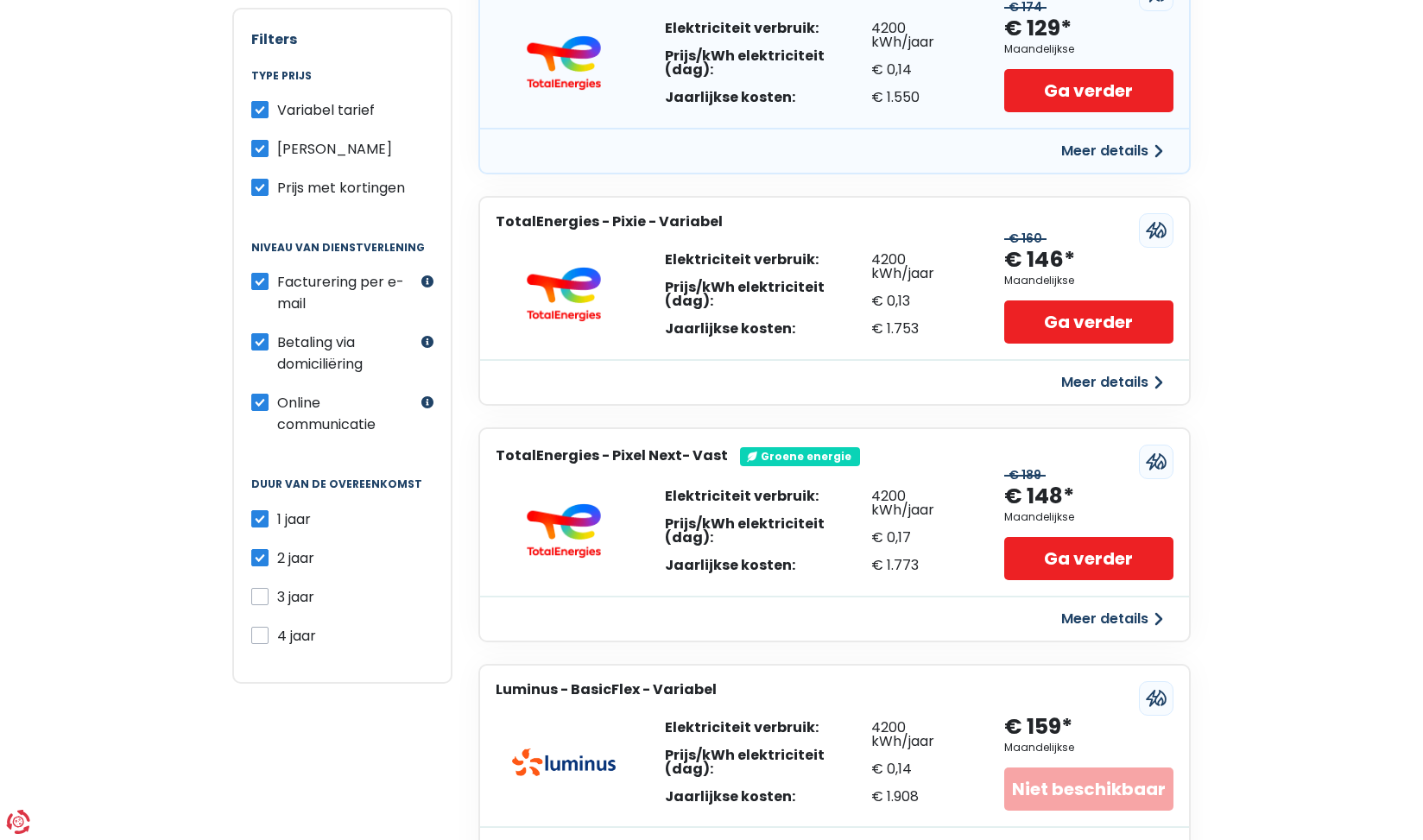
click at [277, 514] on label "1 jaar" at bounding box center [293, 519] width 34 height 22
click at [261, 514] on input "1 jaar" at bounding box center [260, 517] width 17 height 17
checkbox input "false"
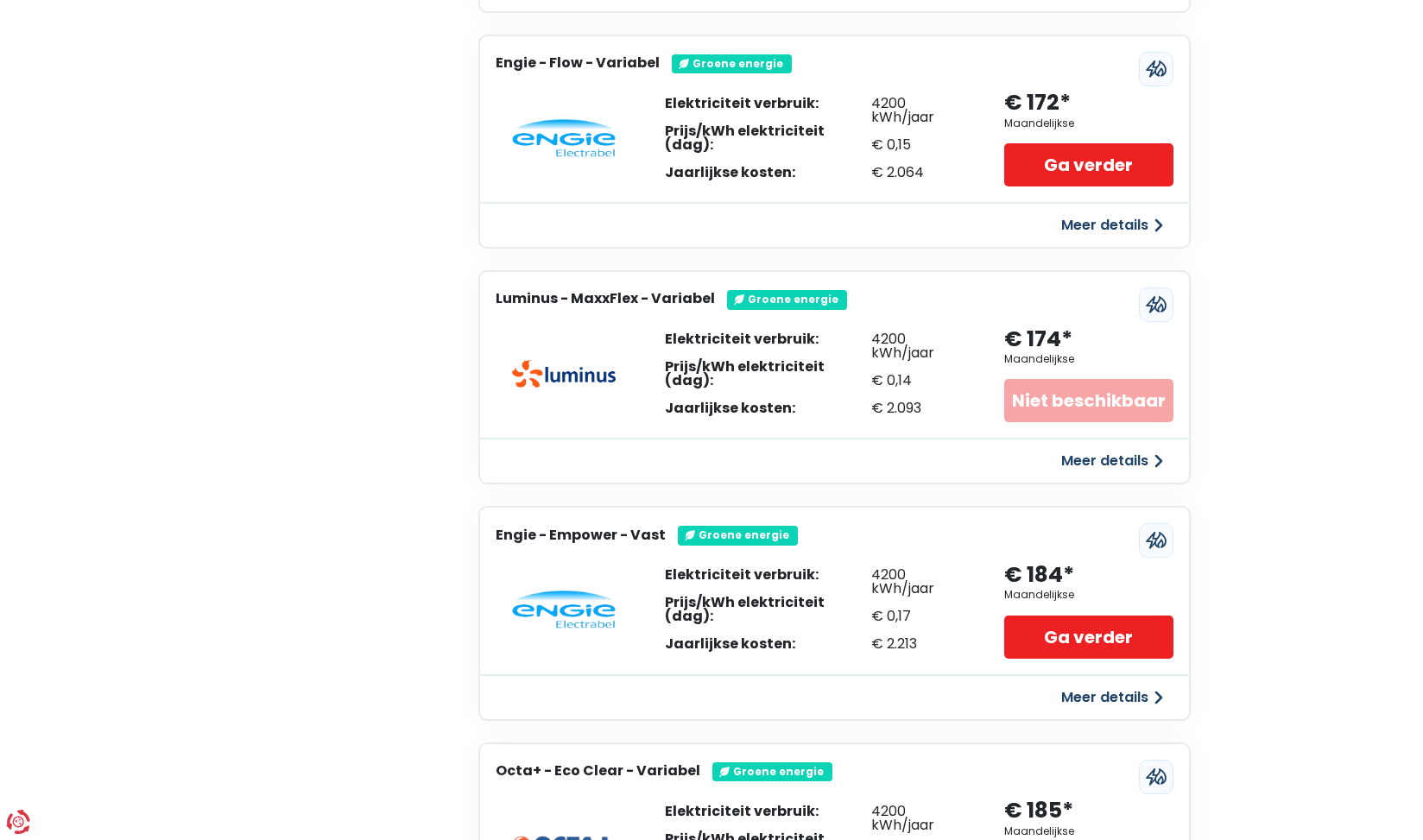
scroll to position [1513, 0]
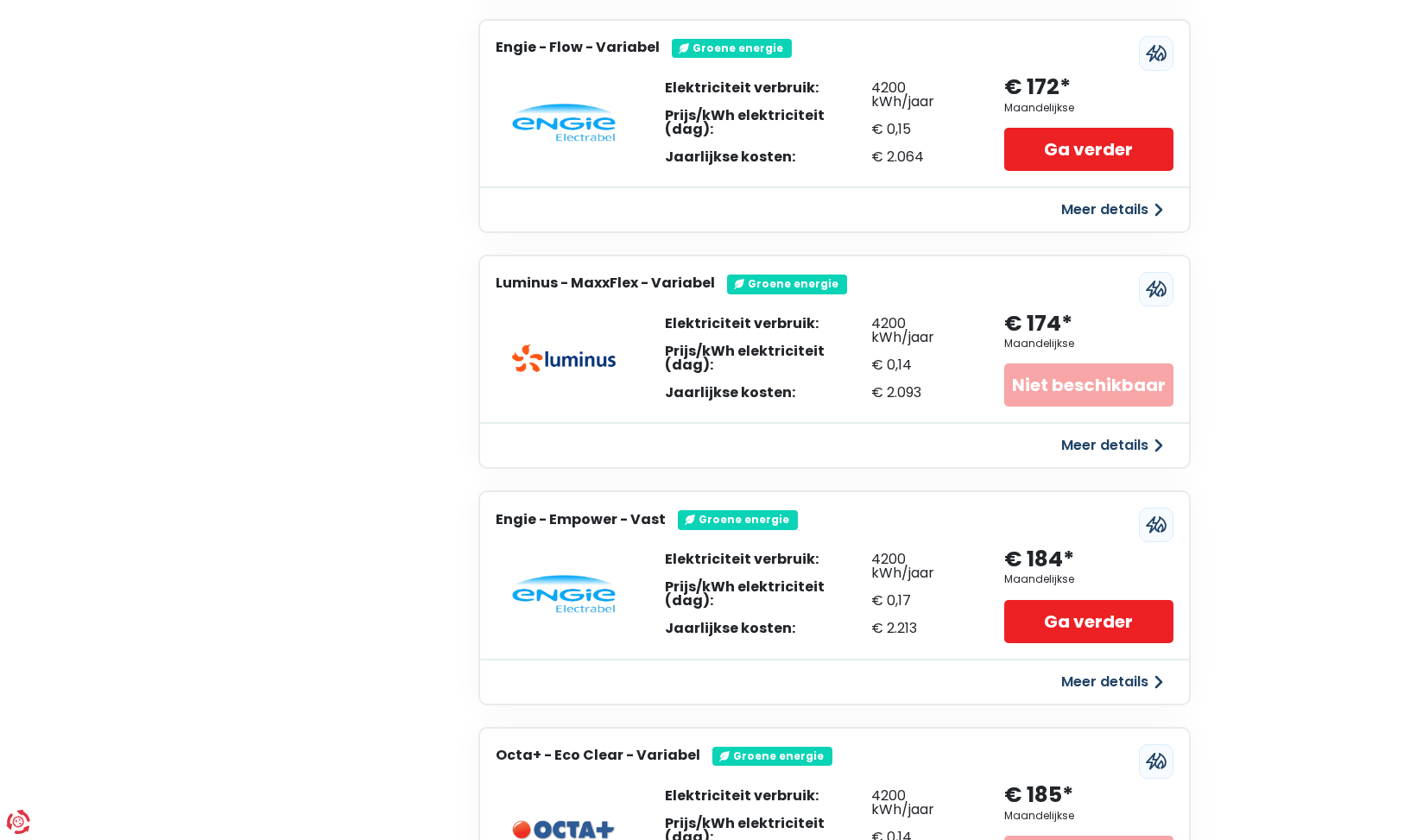
click at [1115, 668] on button "Meer details" at bounding box center [1112, 682] width 122 height 31
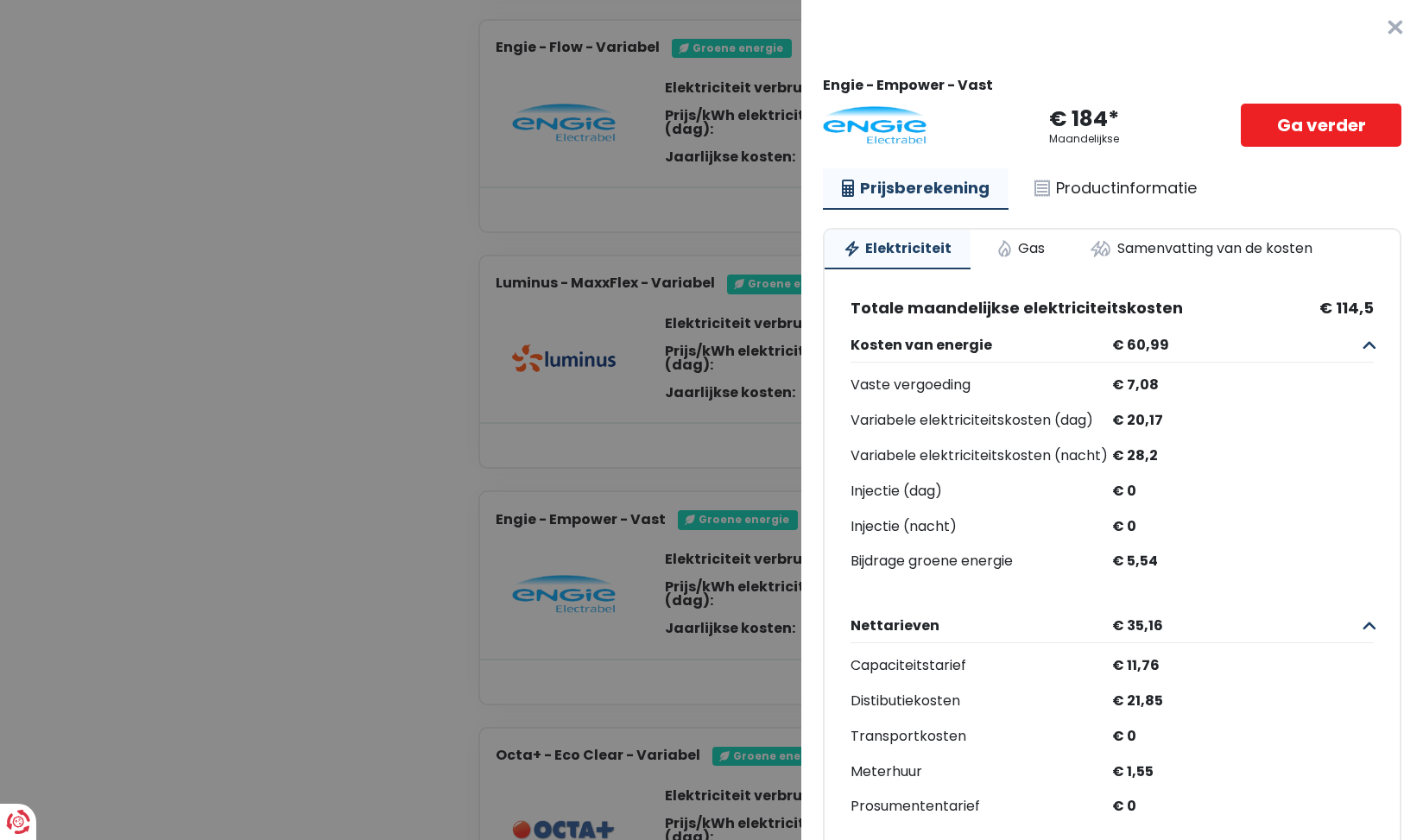
scroll to position [0, 0]
click at [1018, 246] on link "Gas" at bounding box center [1020, 249] width 86 height 38
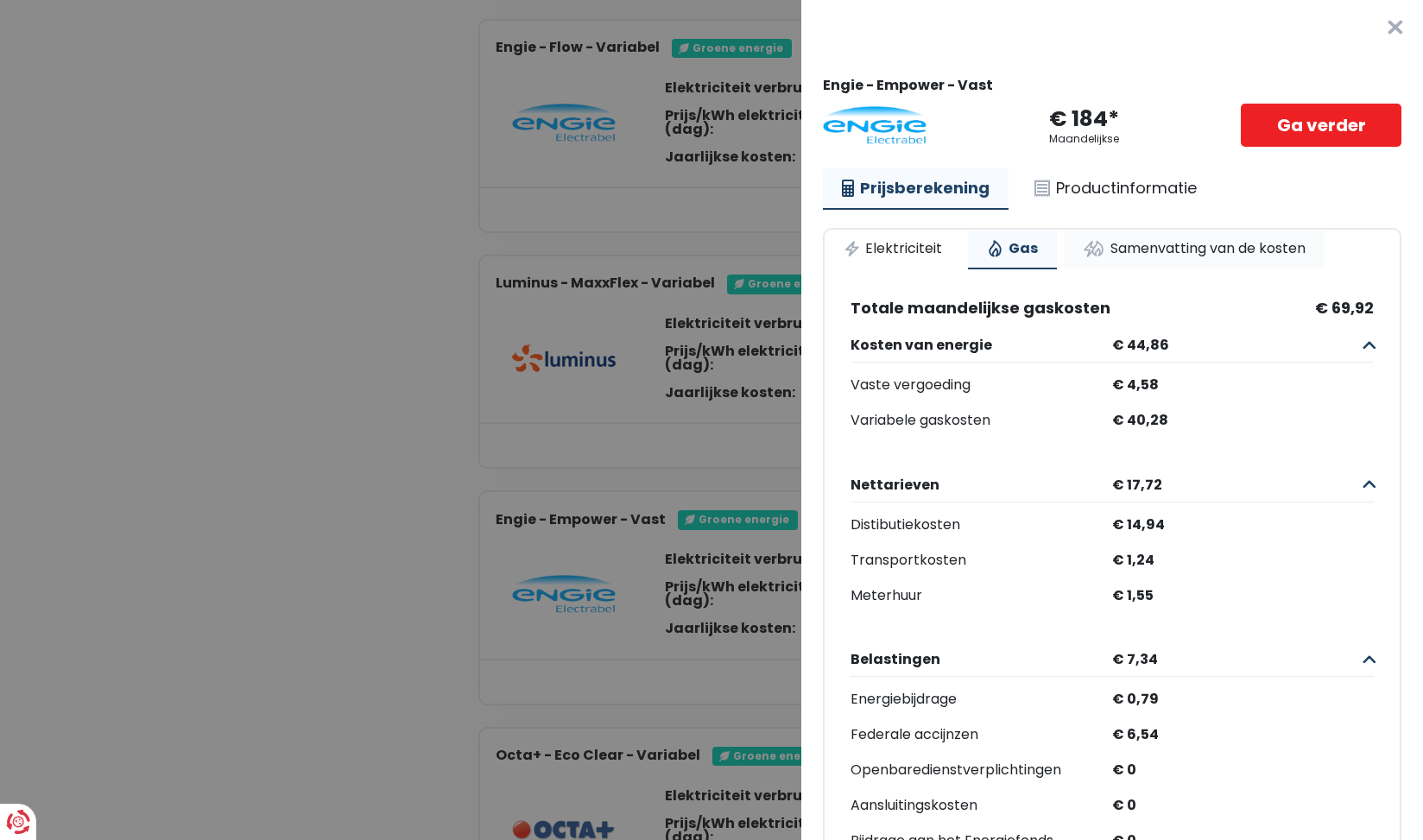
click at [1179, 248] on link "Samenvatting van de kosten" at bounding box center [1194, 249] width 260 height 38
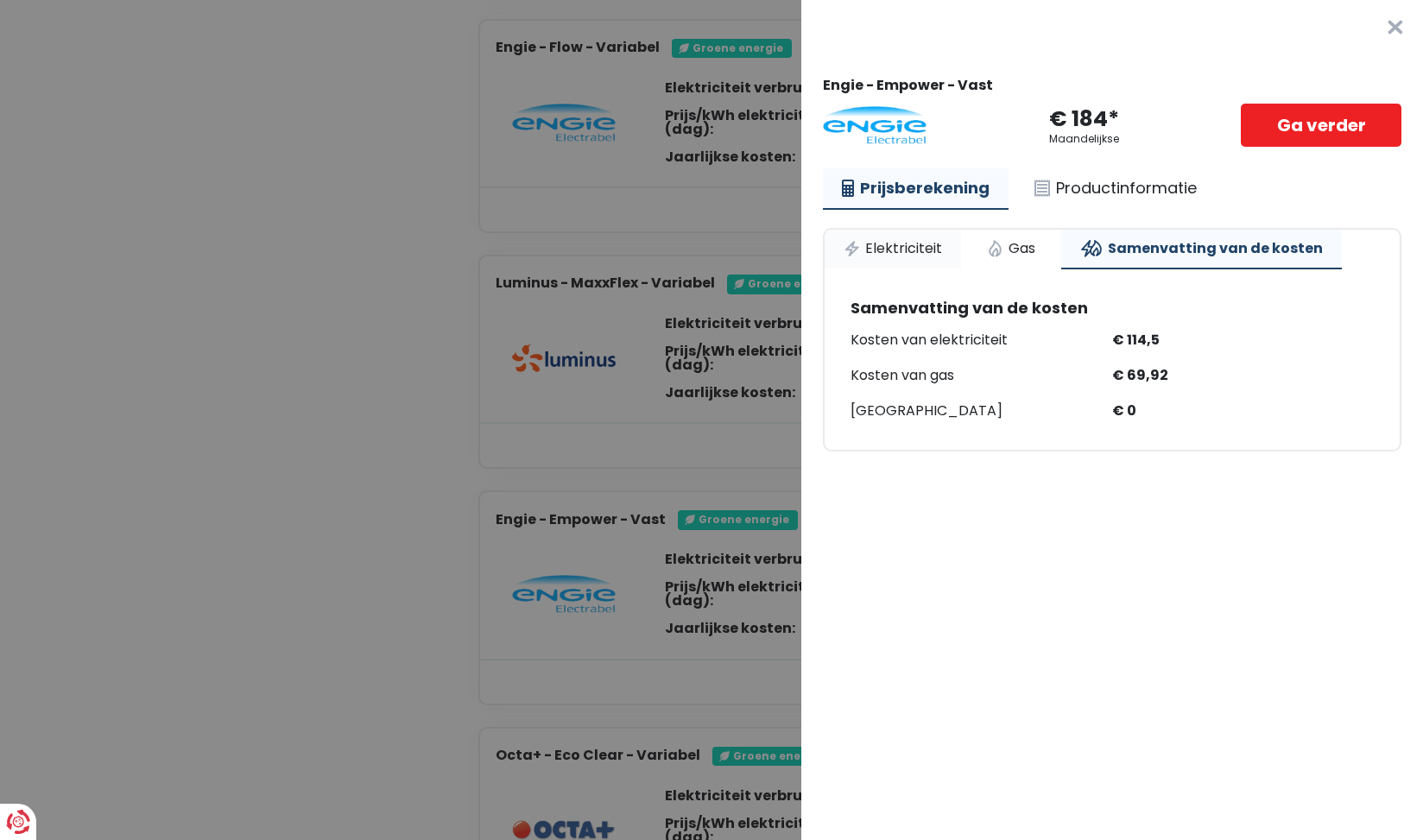
click at [893, 246] on link "Elektriciteit" at bounding box center [892, 249] width 136 height 38
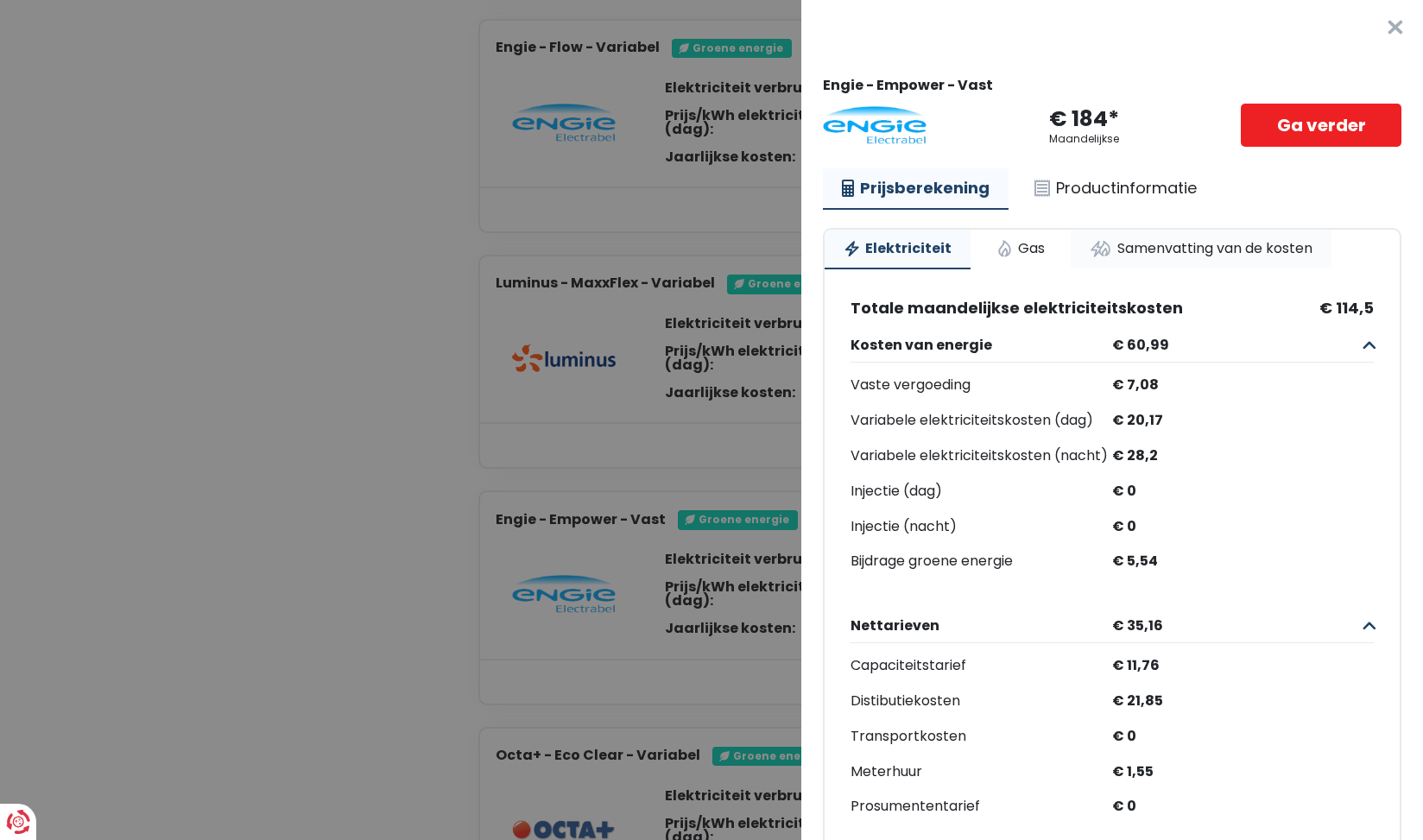
click at [1194, 247] on link "Samenvatting van de kosten" at bounding box center [1201, 249] width 260 height 38
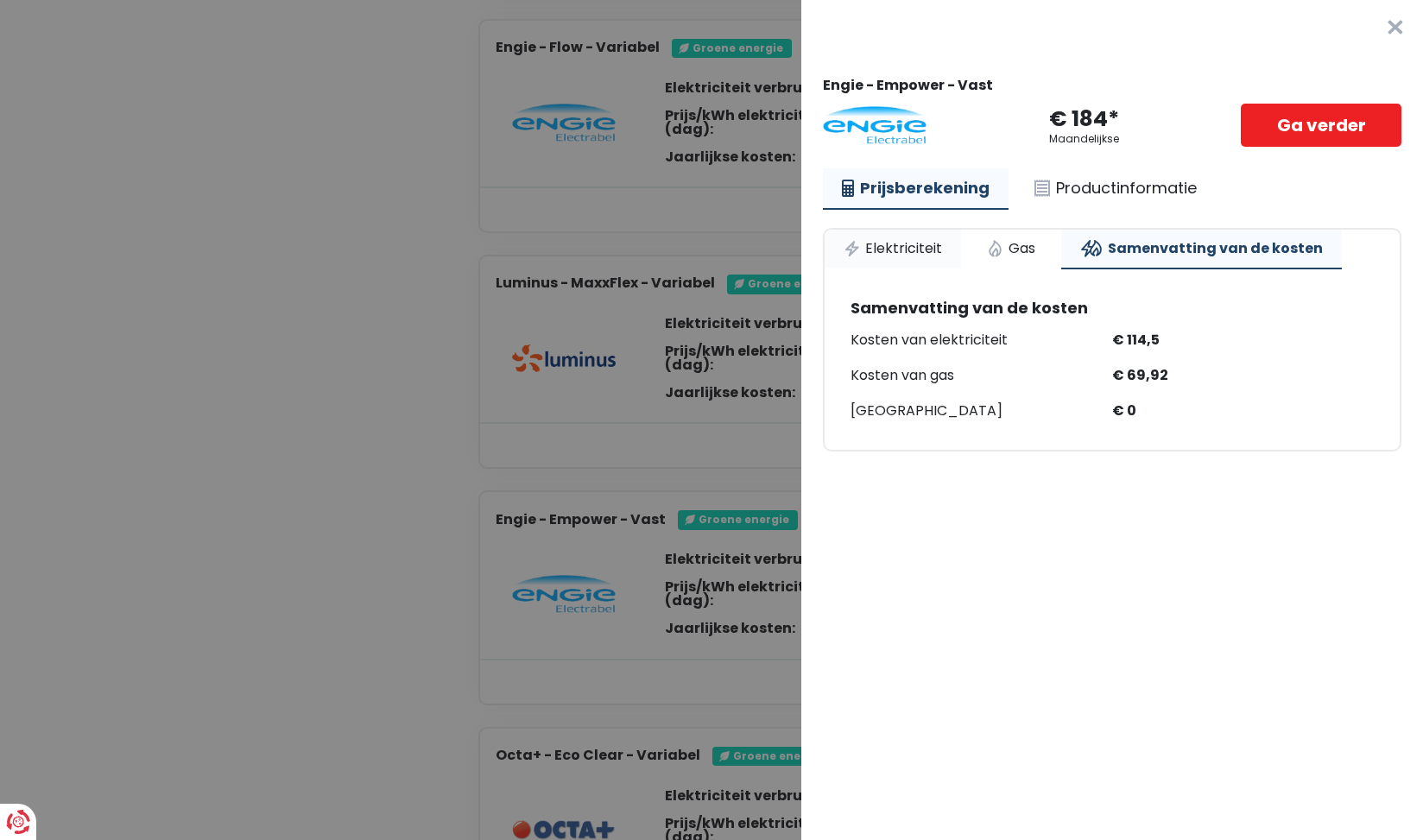
click at [908, 247] on link "Elektriciteit" at bounding box center [892, 249] width 136 height 38
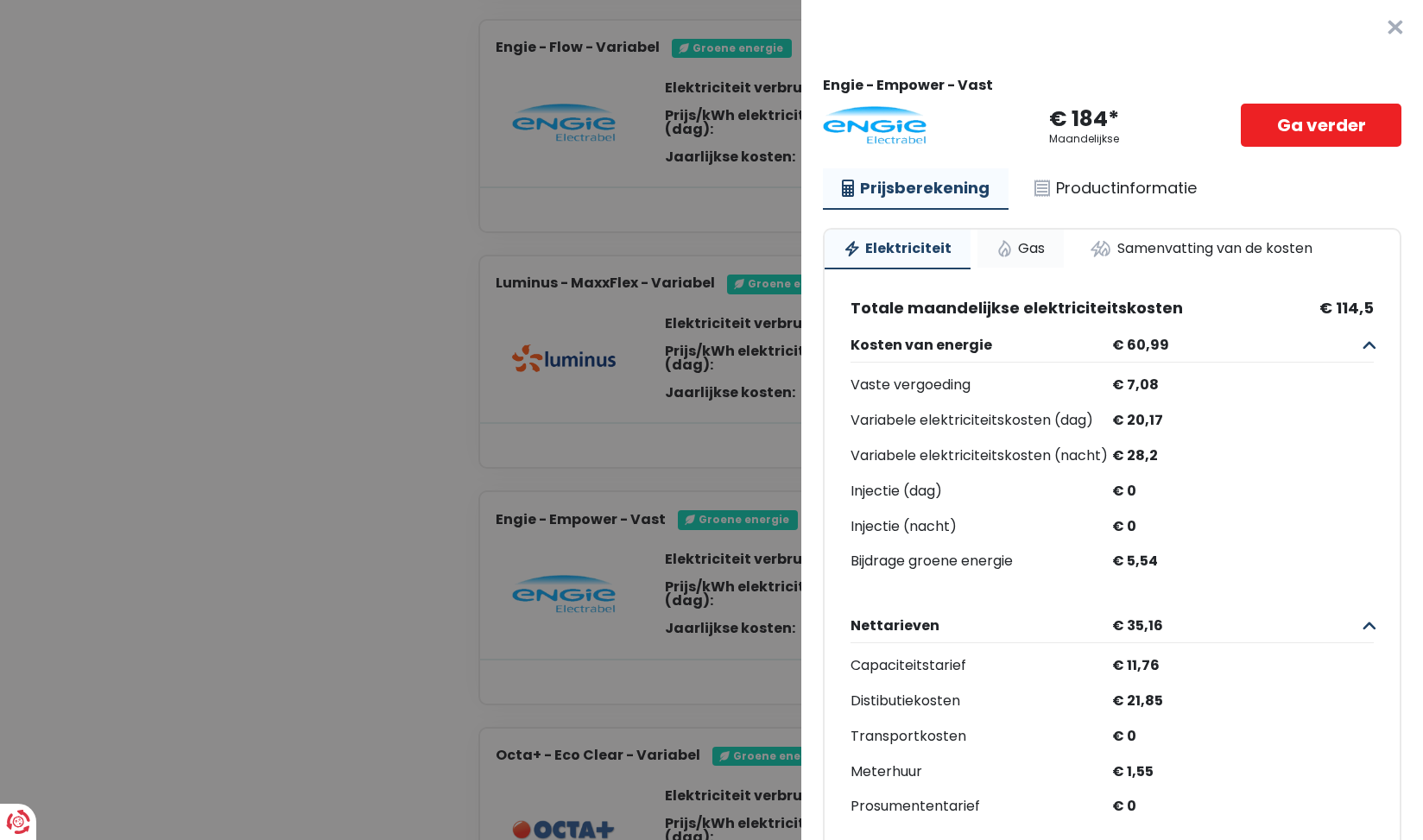
click at [1020, 250] on link "Gas" at bounding box center [1020, 249] width 86 height 38
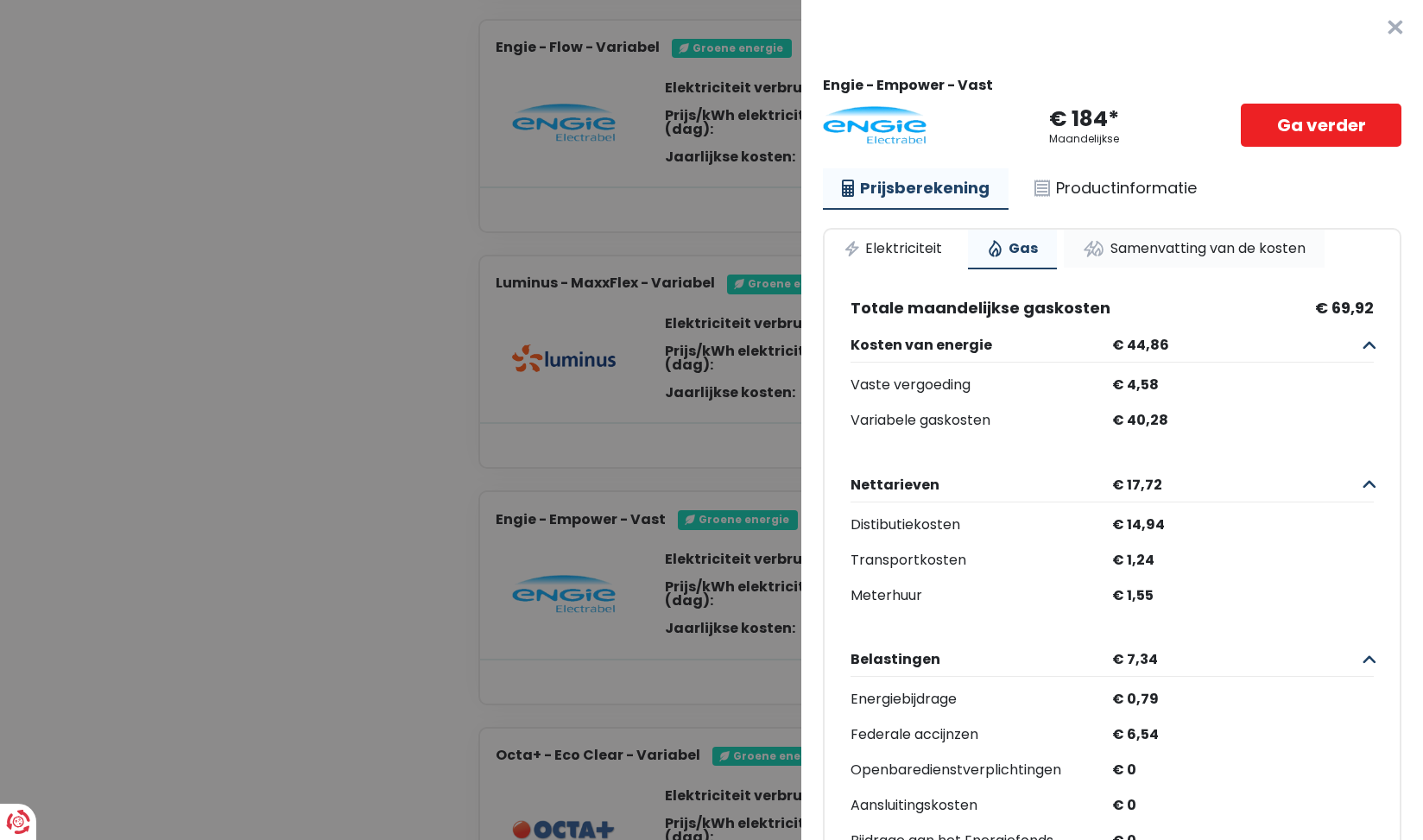
click at [1199, 250] on link "Samenvatting van de kosten" at bounding box center [1194, 249] width 260 height 38
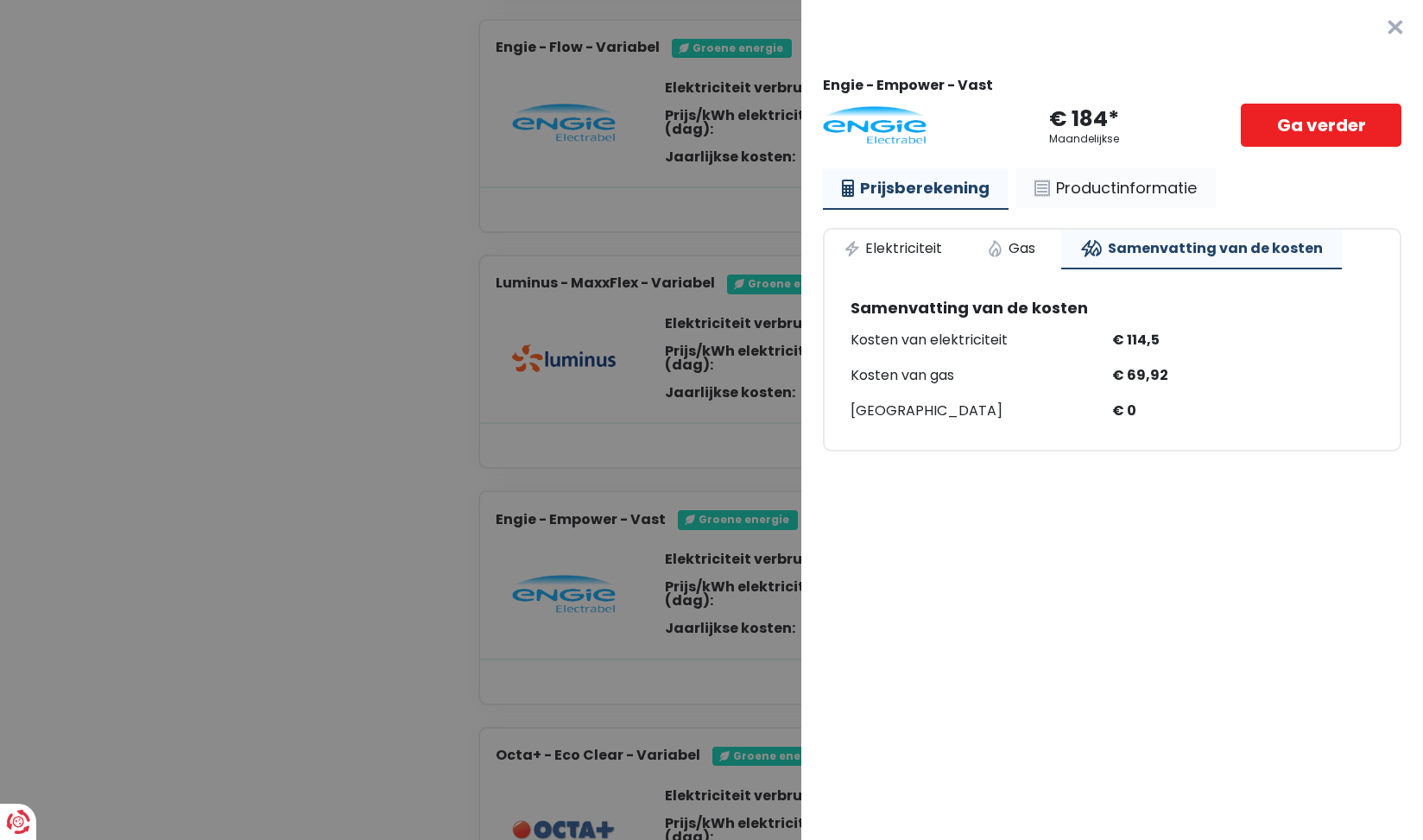
click at [1116, 180] on link "Productinformatie" at bounding box center [1115, 188] width 200 height 40
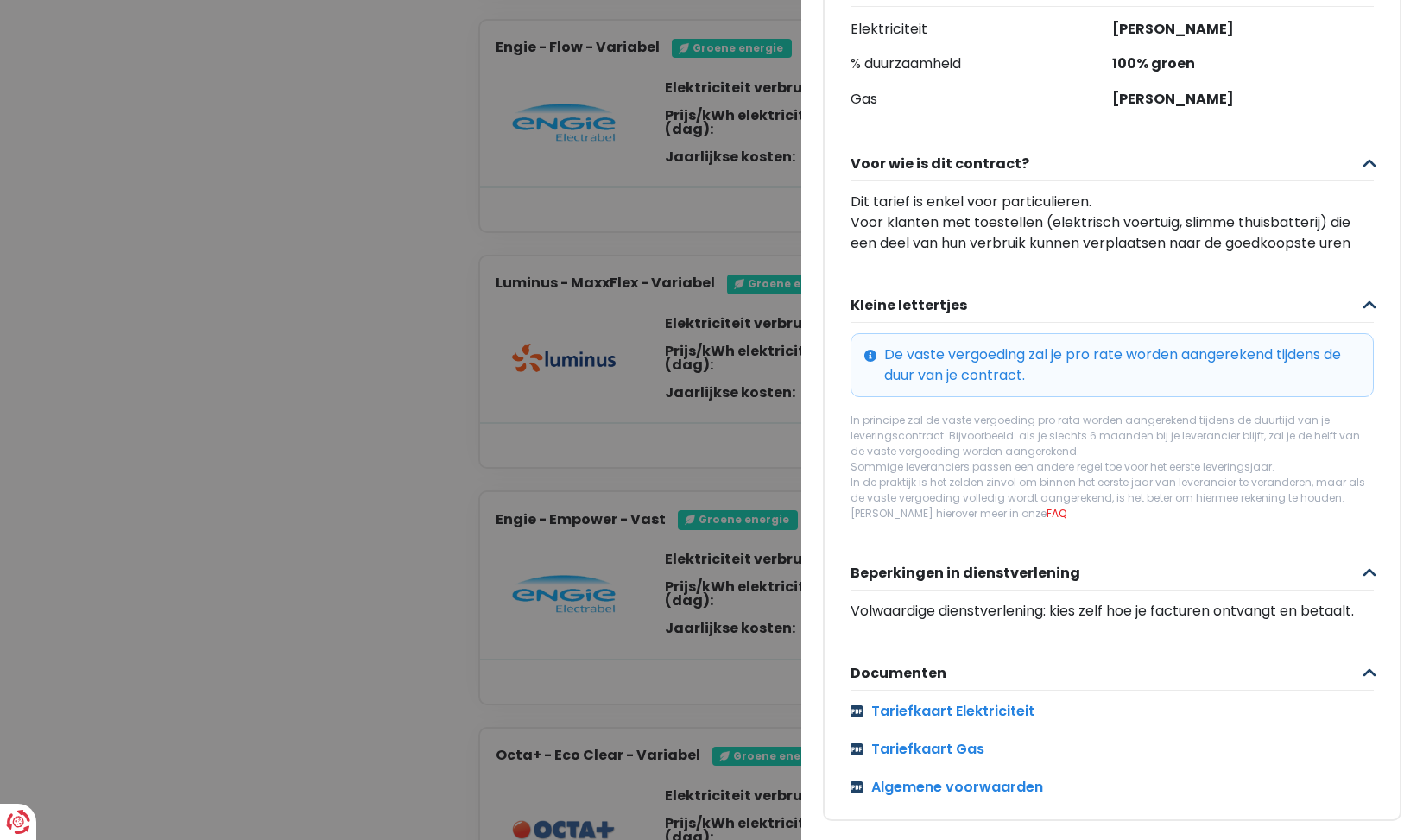
scroll to position [441, 0]
click at [659, 417] on Vast "Plus de détails - Engie × Engie - Empower - Vast € 184* Maandelijkse Ga verder …" at bounding box center [712, 420] width 1423 height 840
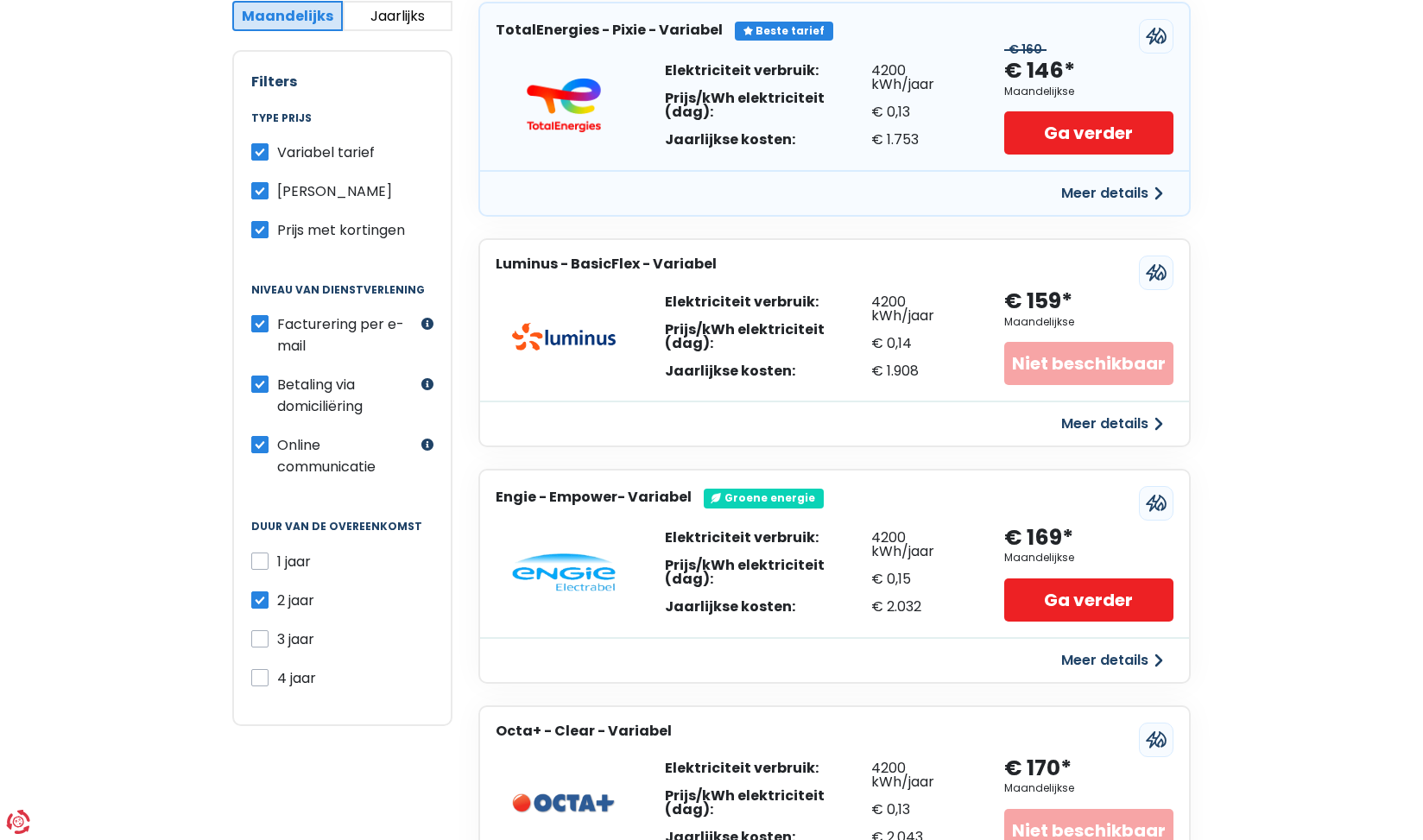
scroll to position [466, 0]
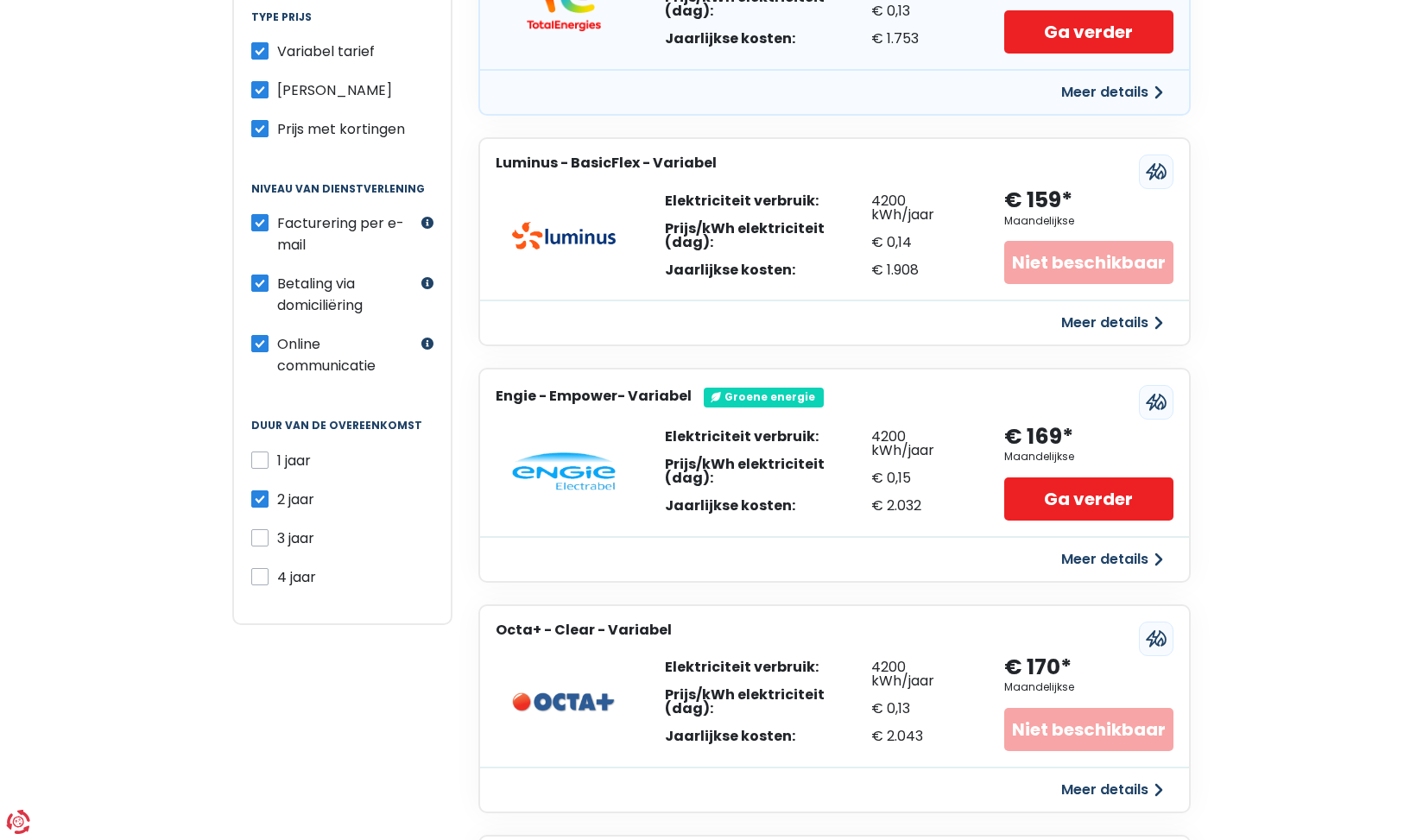
click at [1135, 554] on button "Meer details" at bounding box center [1112, 560] width 122 height 31
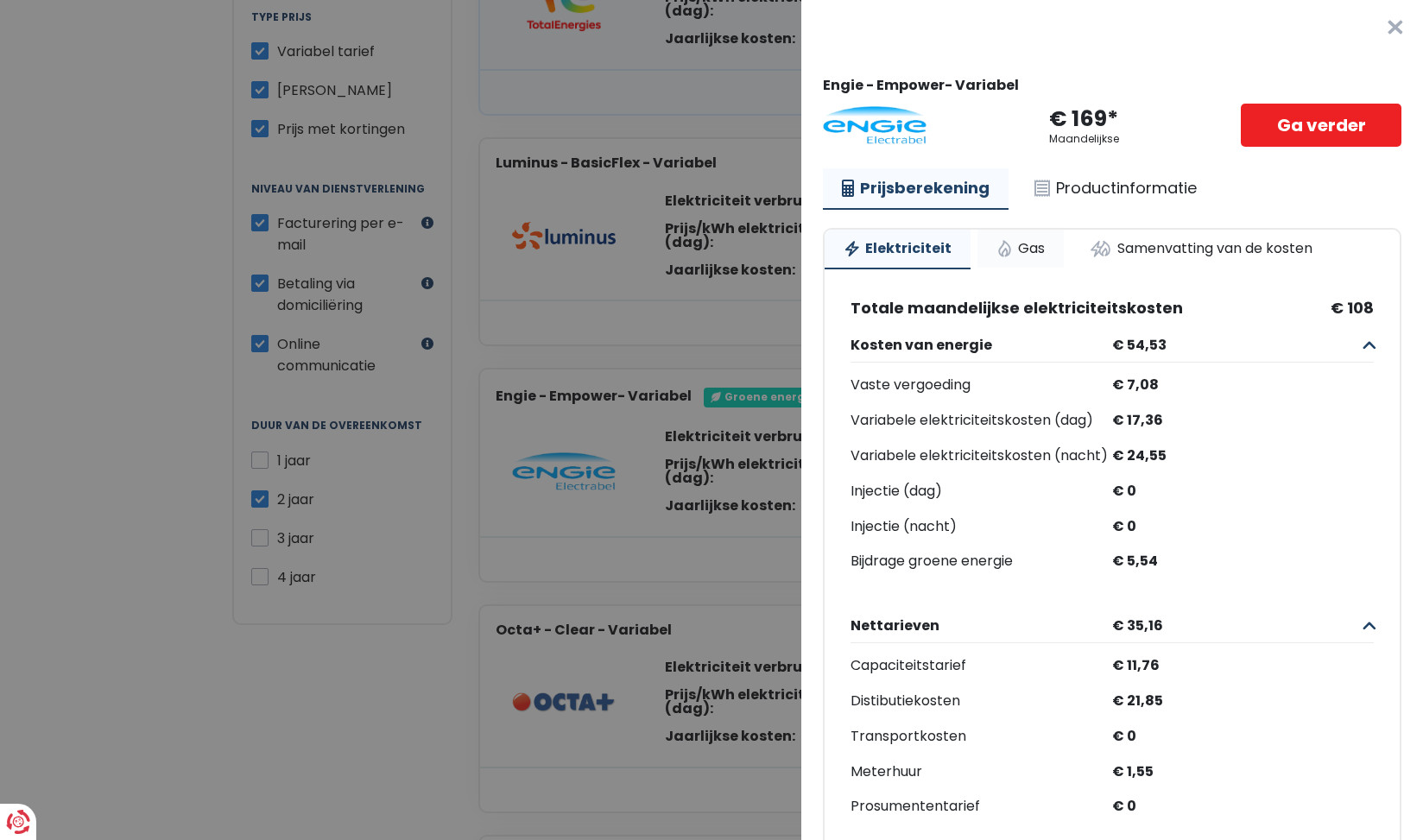
click at [1018, 253] on link "Gas" at bounding box center [1020, 249] width 86 height 38
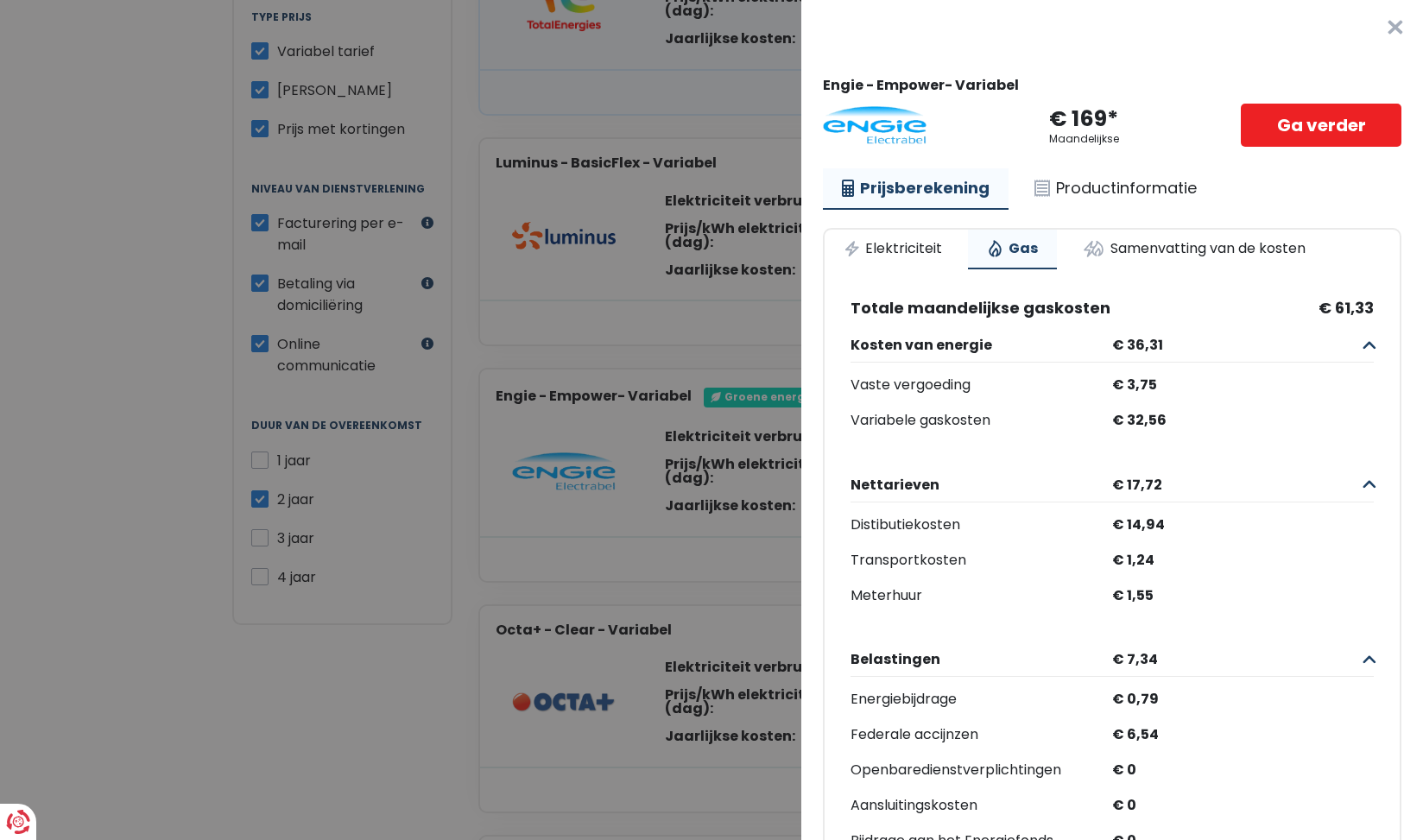
scroll to position [0, 0]
